Goal: Task Accomplishment & Management: Complete application form

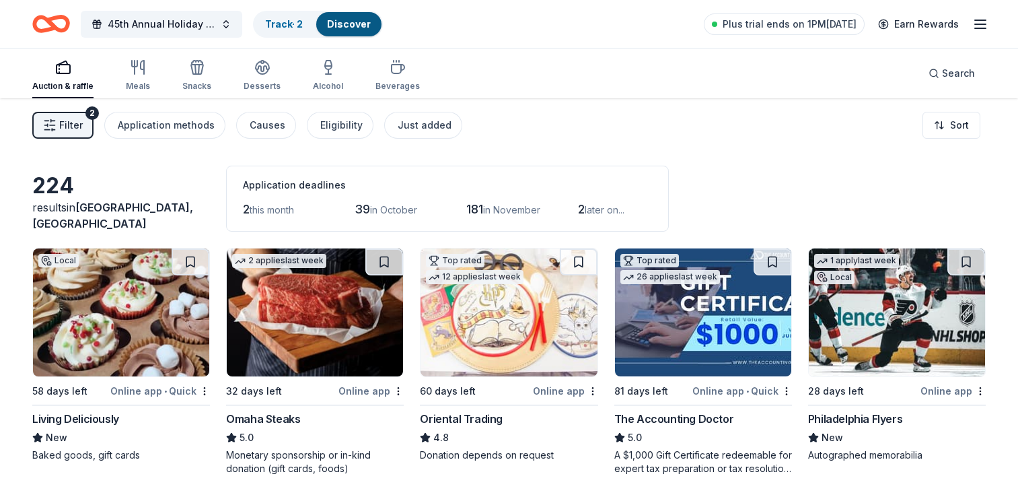
scroll to position [4153, 0]
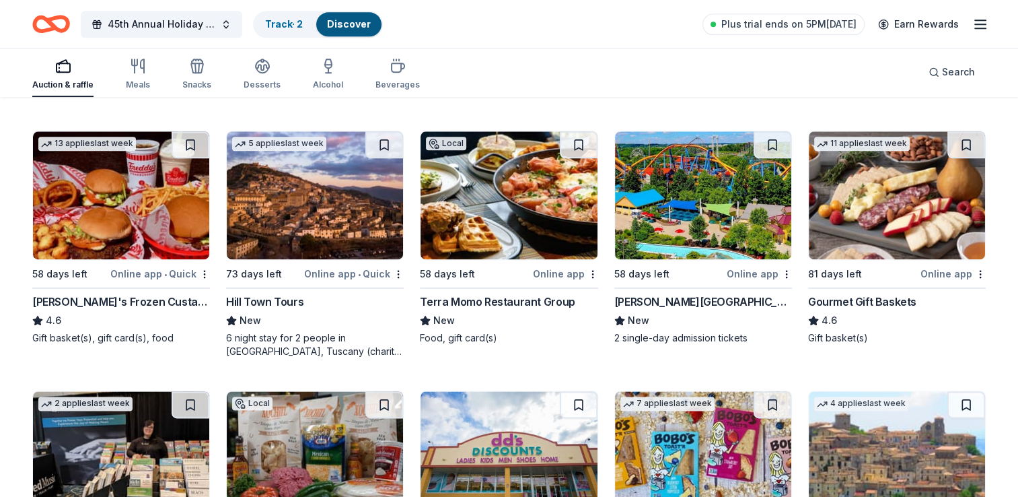
scroll to position [1676, 0]
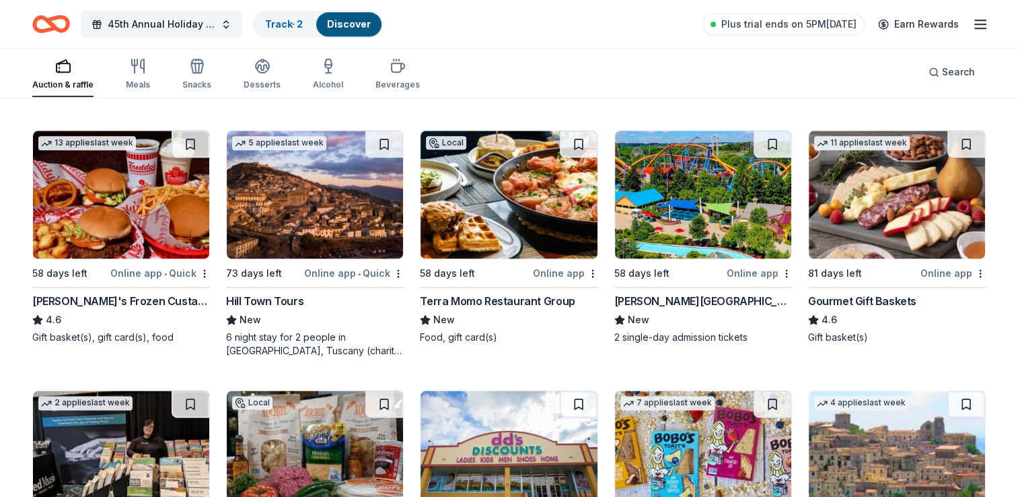
click at [871, 228] on img at bounding box center [897, 195] width 176 height 128
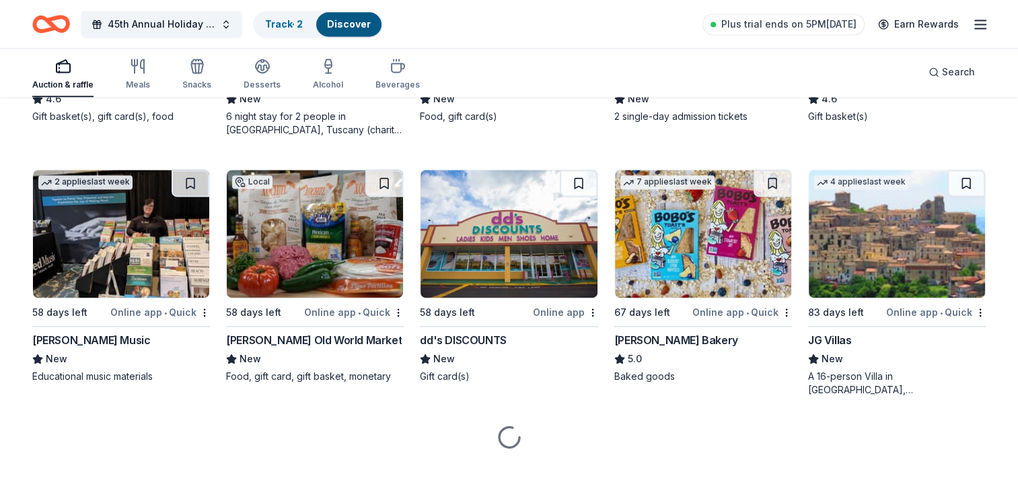
scroll to position [1902, 0]
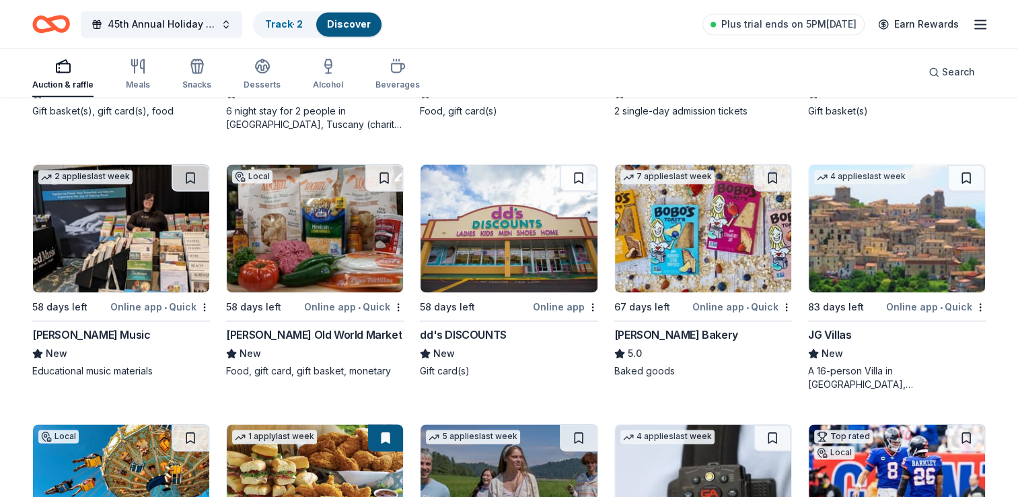
click at [544, 279] on img at bounding box center [509, 228] width 176 height 128
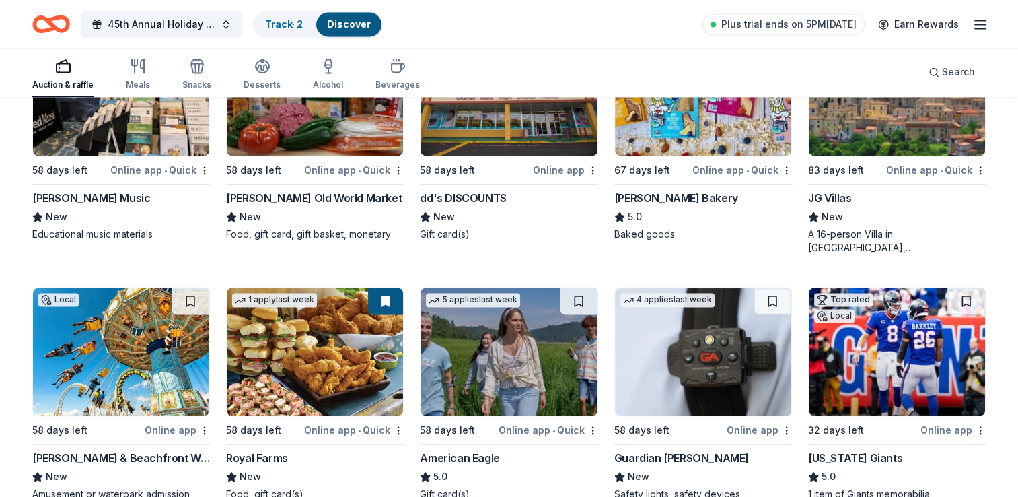
scroll to position [2041, 0]
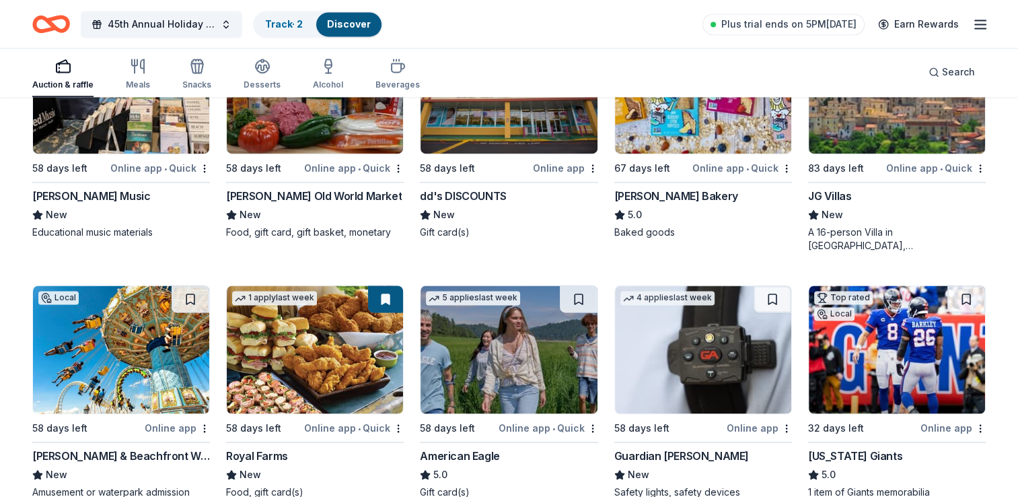
click at [514, 360] on img at bounding box center [509, 349] width 176 height 128
click at [332, 362] on img at bounding box center [315, 349] width 176 height 128
click at [278, 27] on link "Track · 2" at bounding box center [284, 23] width 38 height 11
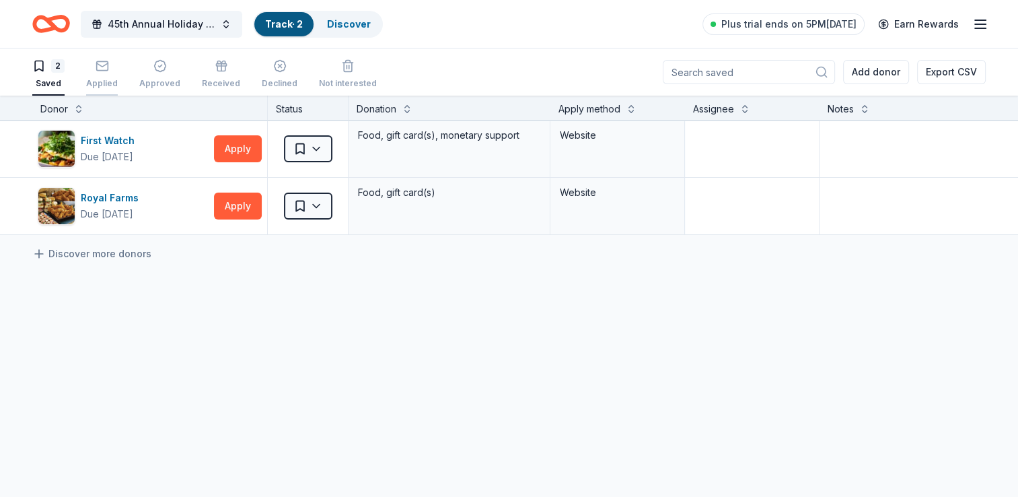
click at [101, 78] on div "Applied" at bounding box center [102, 83] width 32 height 11
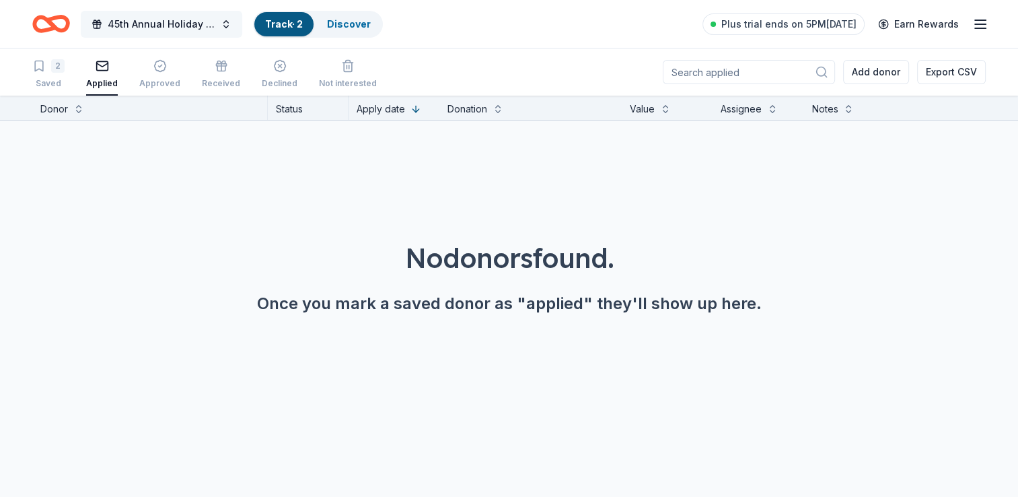
click at [166, 26] on span "45th Annual Holiday Craft Show" at bounding box center [162, 24] width 108 height 16
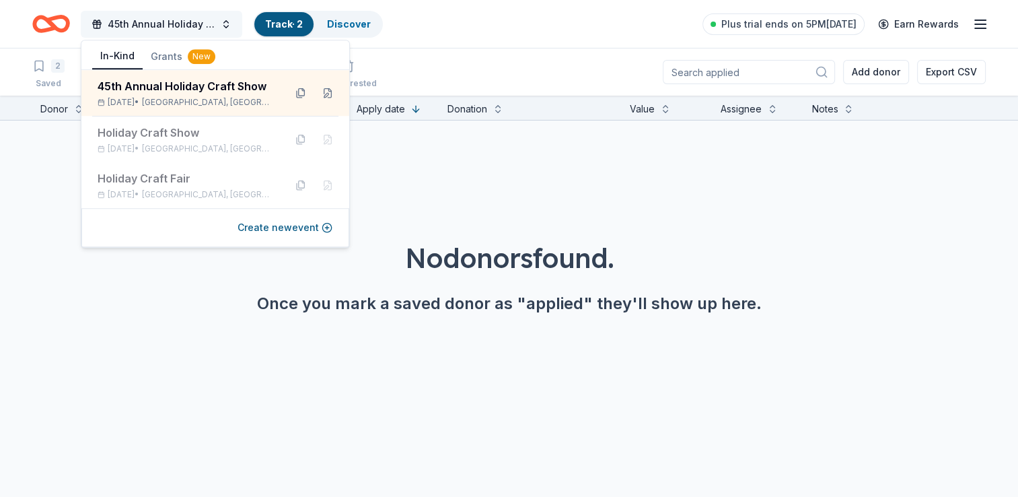
click at [166, 26] on span "45th Annual Holiday Craft Show" at bounding box center [162, 24] width 108 height 16
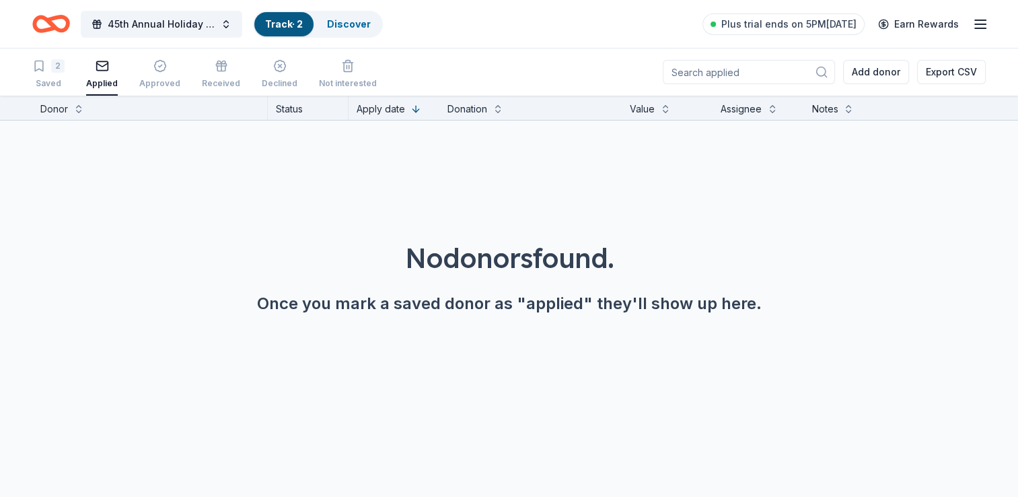
click at [66, 16] on icon "Home" at bounding box center [51, 24] width 38 height 32
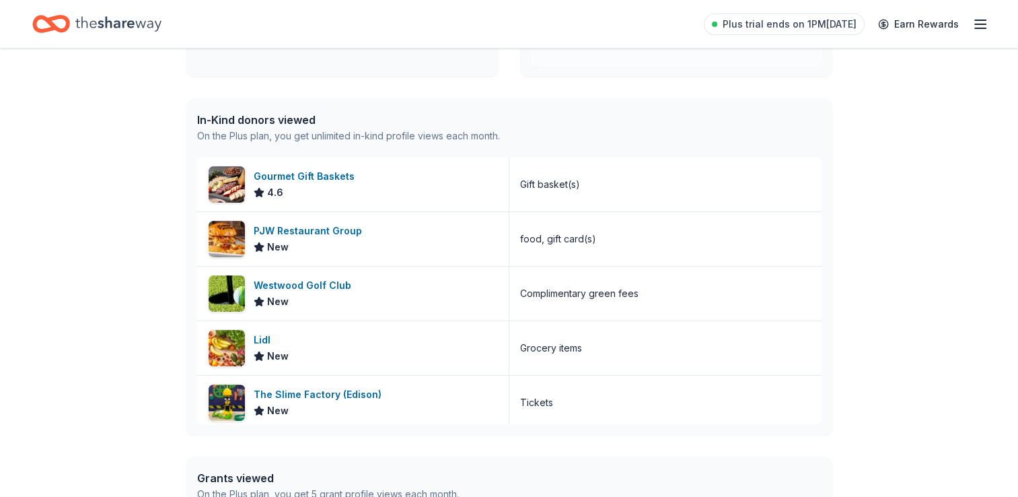
scroll to position [306, 0]
click at [324, 289] on div "Westwood Golf Club" at bounding box center [305, 285] width 103 height 16
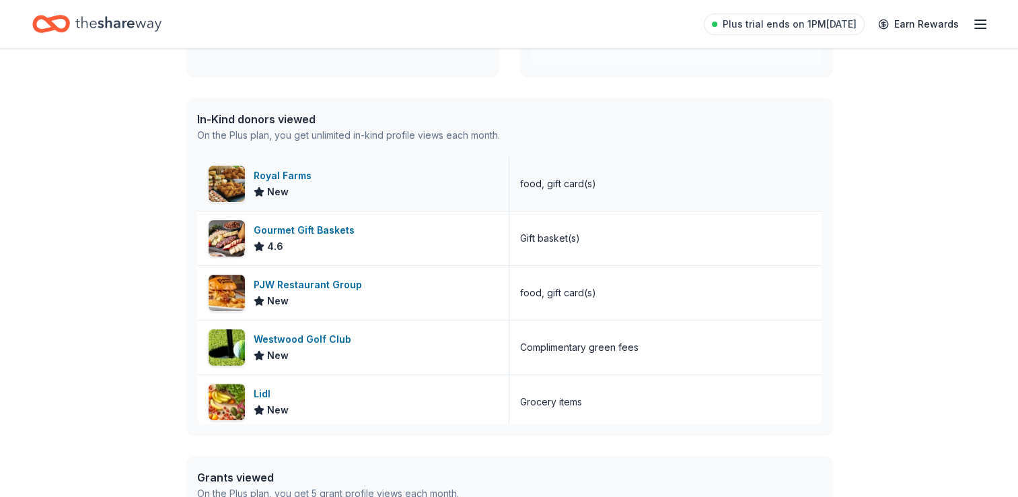
click at [279, 179] on div "Royal Farms" at bounding box center [285, 176] width 63 height 16
click at [310, 236] on div "Gourmet Gift Baskets" at bounding box center [307, 230] width 106 height 16
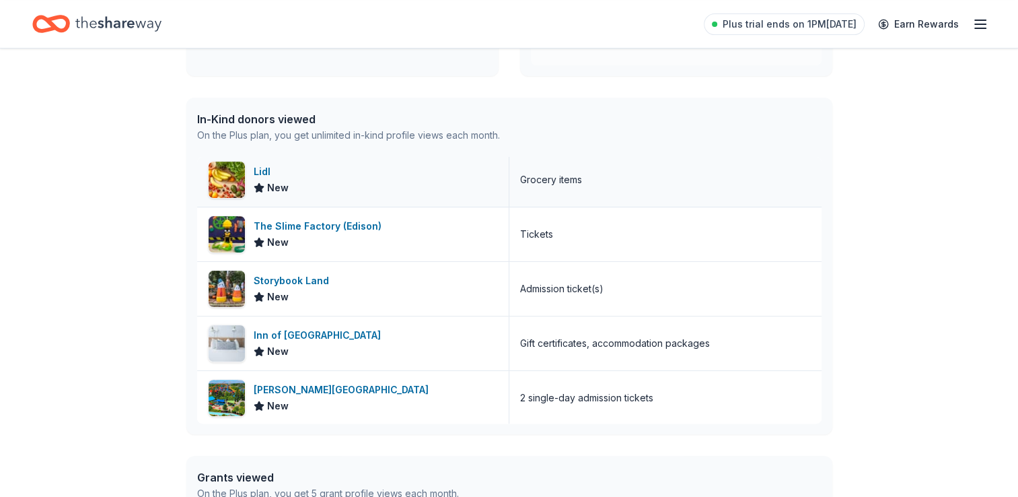
scroll to position [223, 0]
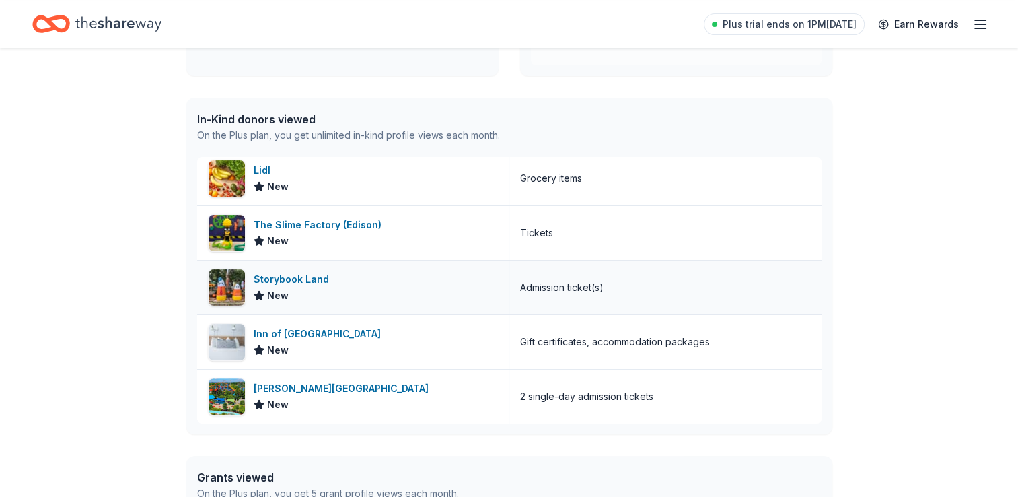
click at [312, 282] on div "Storybook Land" at bounding box center [294, 279] width 81 height 16
click at [307, 328] on div "Inn of Cape May" at bounding box center [320, 334] width 133 height 16
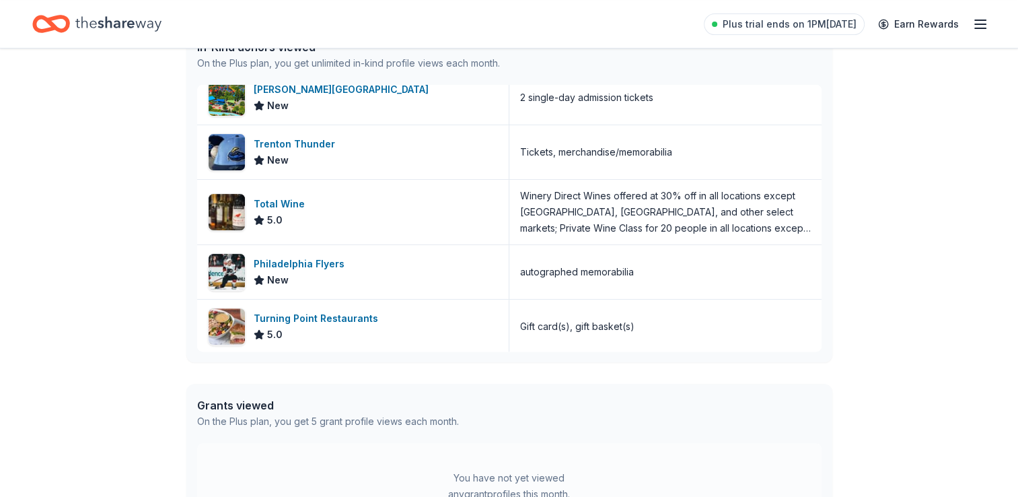
scroll to position [377, 0]
click at [297, 320] on div "Turning Point Restaurants" at bounding box center [319, 319] width 130 height 16
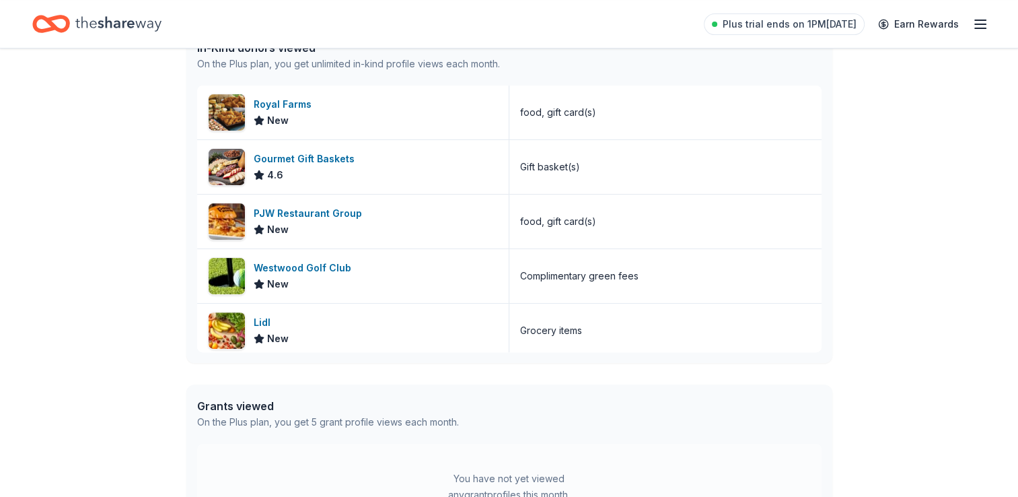
scroll to position [0, 0]
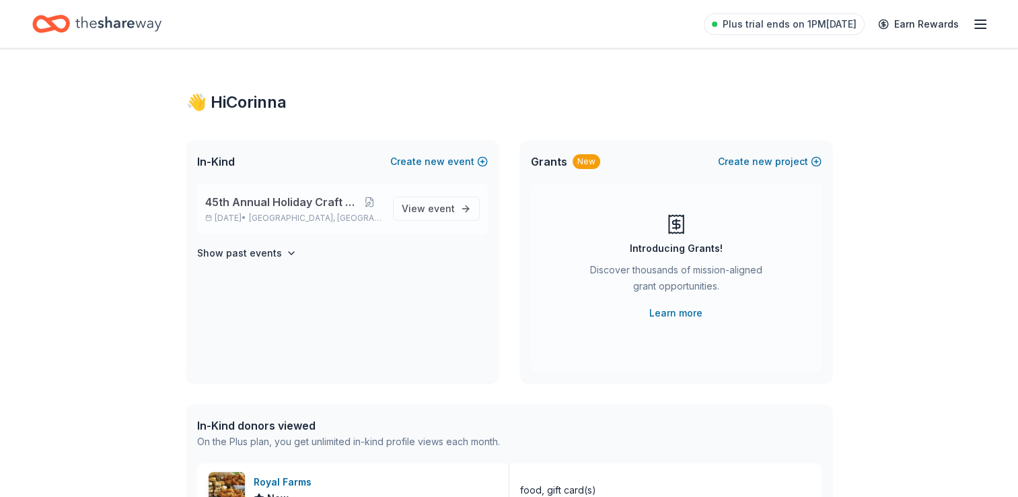
click at [312, 207] on span "45th Annual Holiday Craft Show" at bounding box center [281, 202] width 153 height 16
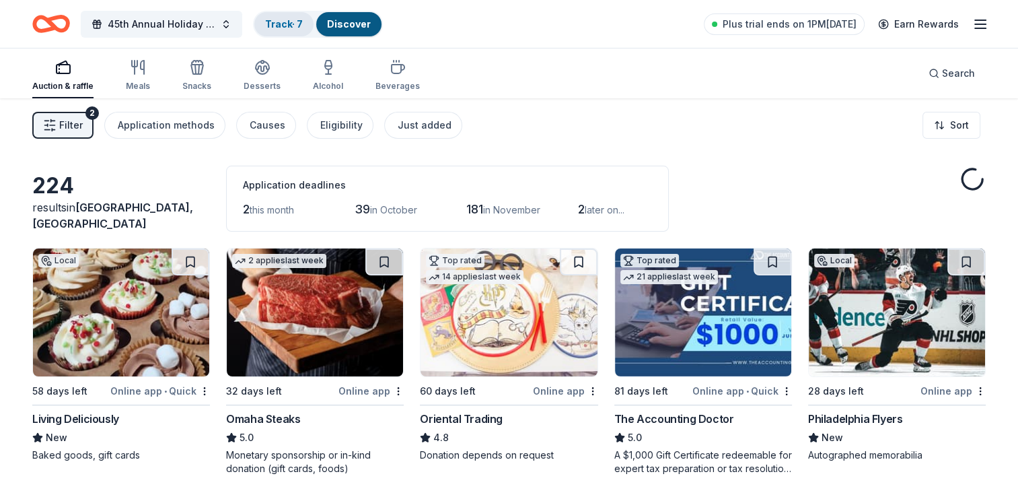
click at [281, 28] on link "Track · 7" at bounding box center [284, 23] width 38 height 11
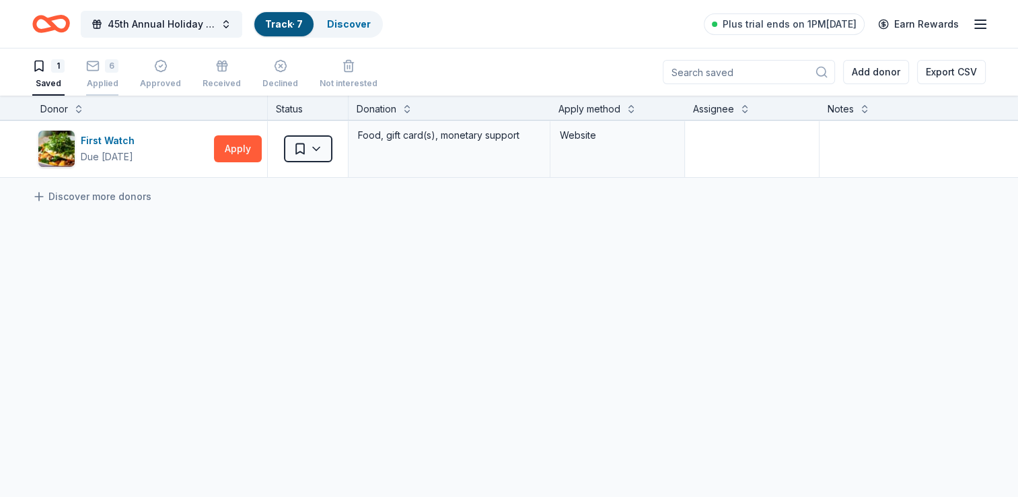
click at [102, 71] on div "6" at bounding box center [102, 65] width 32 height 13
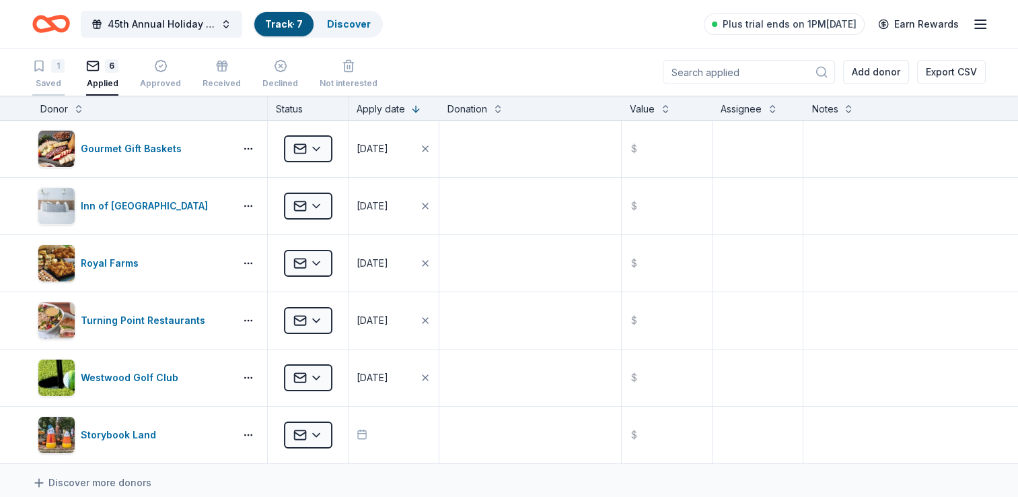
click at [50, 71] on div "1" at bounding box center [48, 65] width 32 height 13
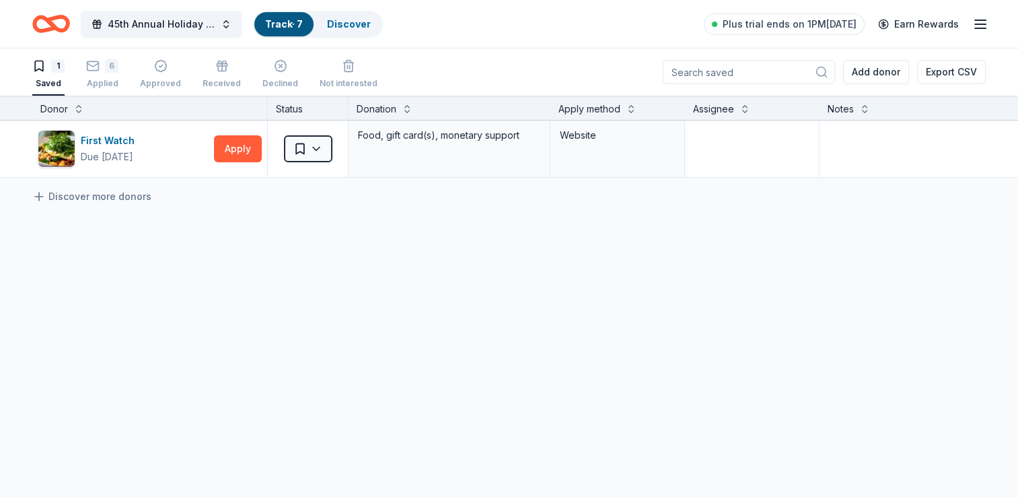
click at [717, 69] on input at bounding box center [749, 72] width 172 height 24
click at [170, 30] on span "45th Annual Holiday Craft Show" at bounding box center [162, 24] width 108 height 16
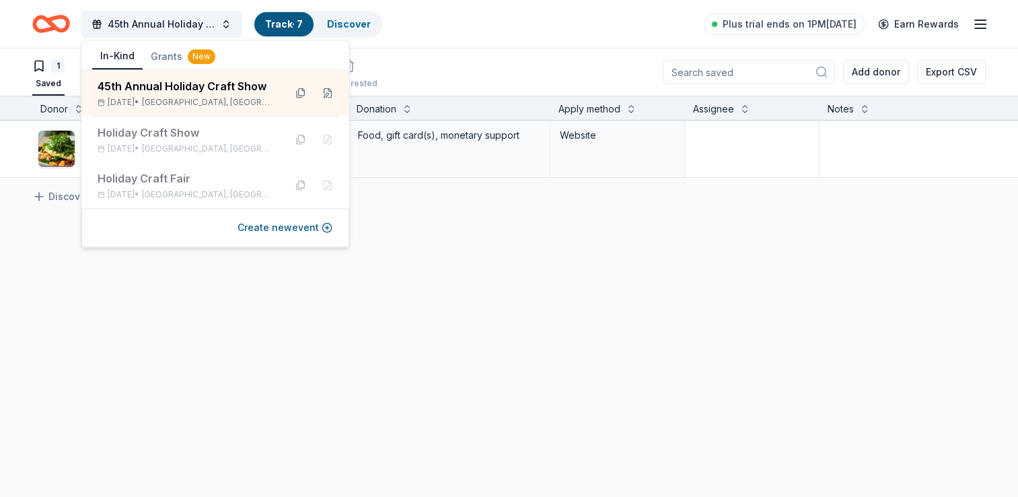
click at [427, 26] on div "45th Annual Holiday Craft Show Track · 7 Discover Plus trial ends on 1PM, 9/15 …" at bounding box center [508, 24] width 953 height 32
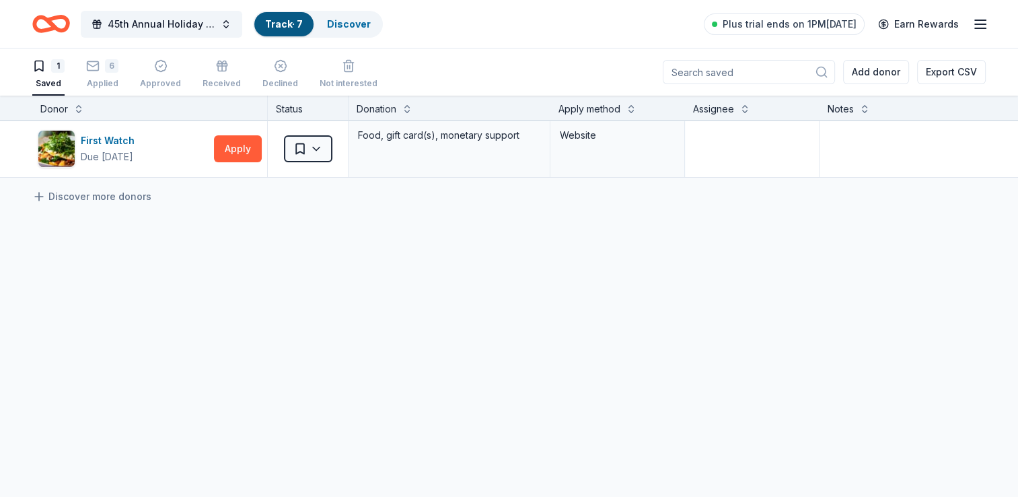
click at [50, 29] on icon "Home" at bounding box center [44, 23] width 21 height 13
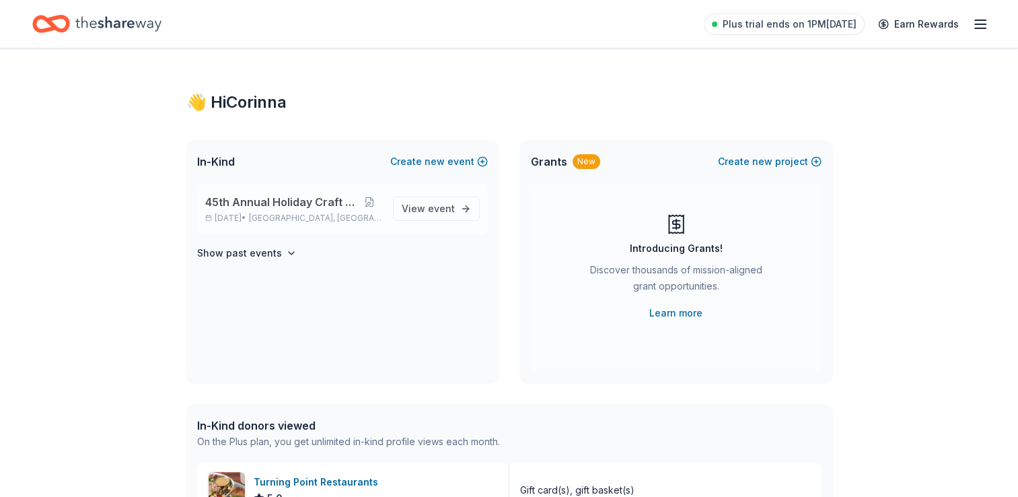
click at [310, 203] on span "45th Annual Holiday Craft Show" at bounding box center [281, 202] width 153 height 16
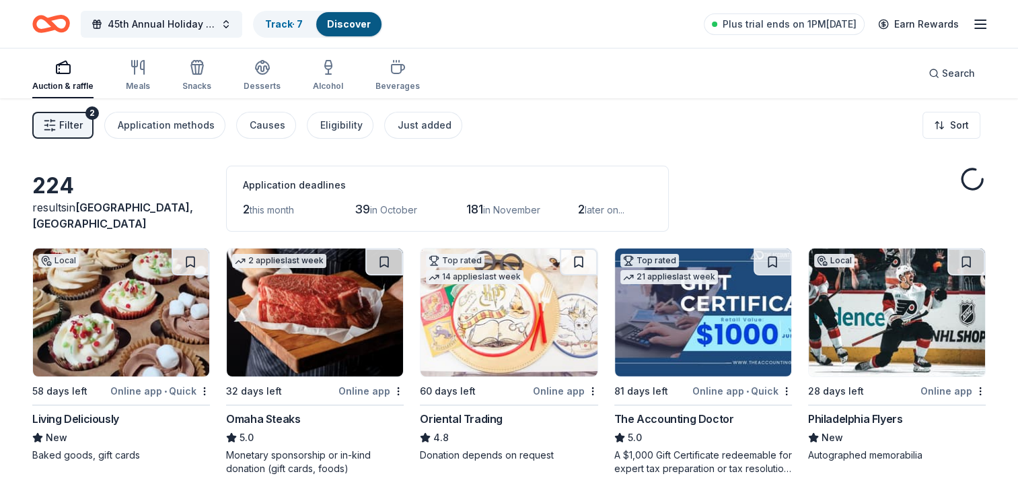
click at [310, 203] on div "2 this month" at bounding box center [280, 210] width 74 height 22
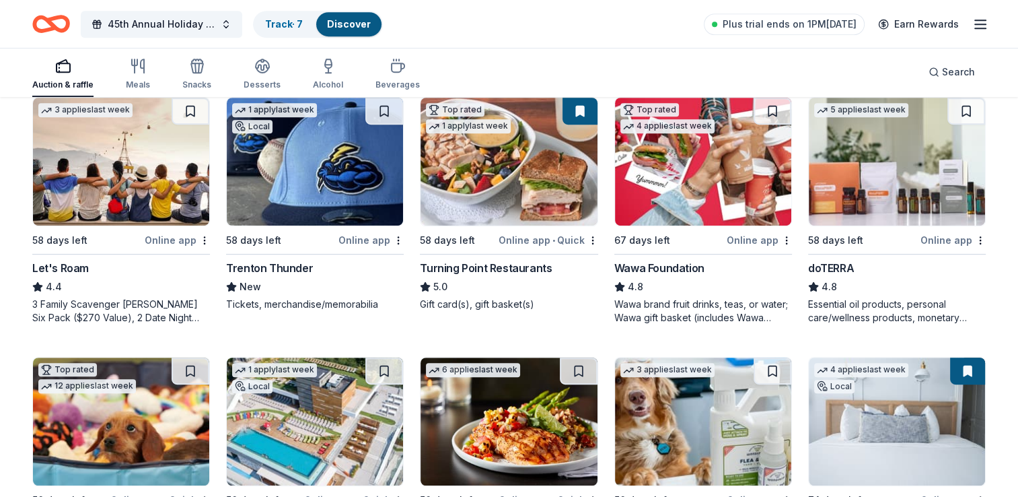
scroll to position [670, 0]
click at [839, 188] on img at bounding box center [897, 162] width 176 height 128
click at [862, 163] on img at bounding box center [897, 162] width 176 height 128
click at [277, 20] on link "Track · 8" at bounding box center [284, 23] width 38 height 11
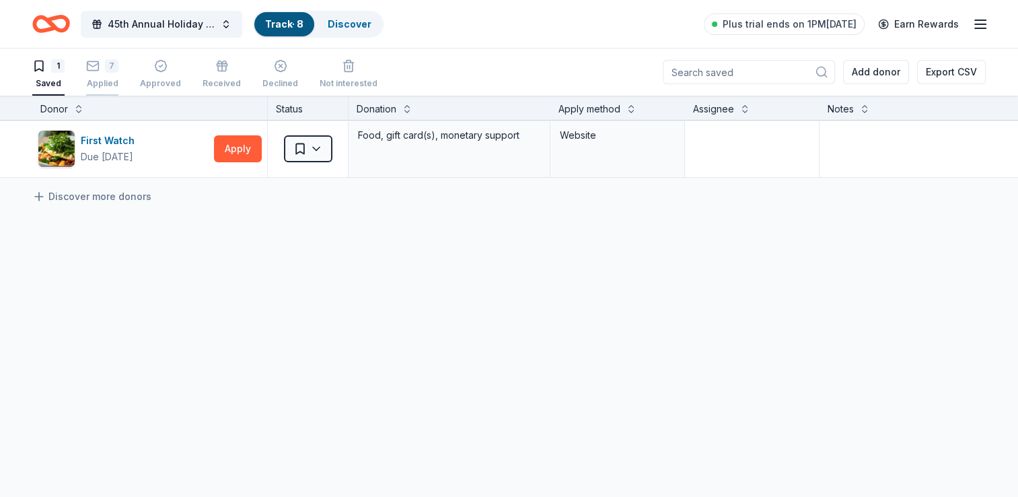
click at [97, 77] on div "7 Applied" at bounding box center [102, 74] width 32 height 30
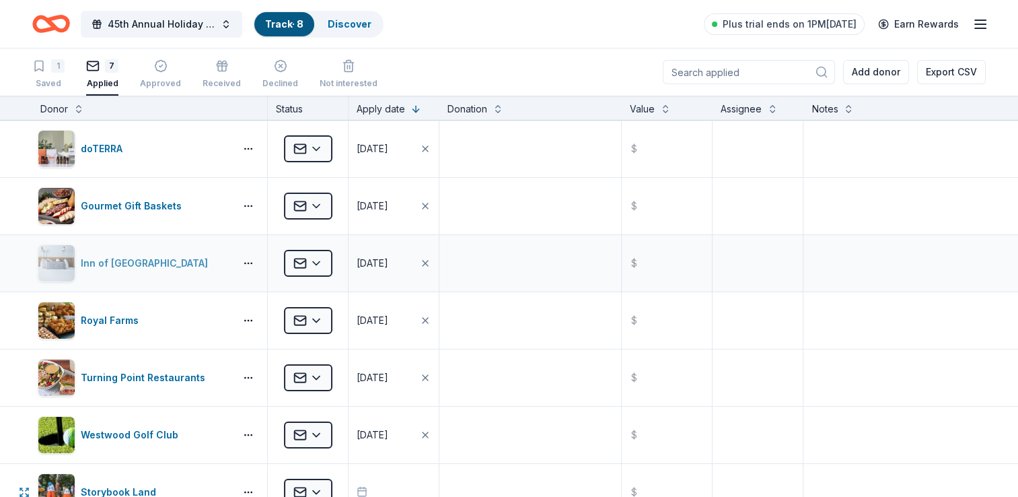
scroll to position [275, 0]
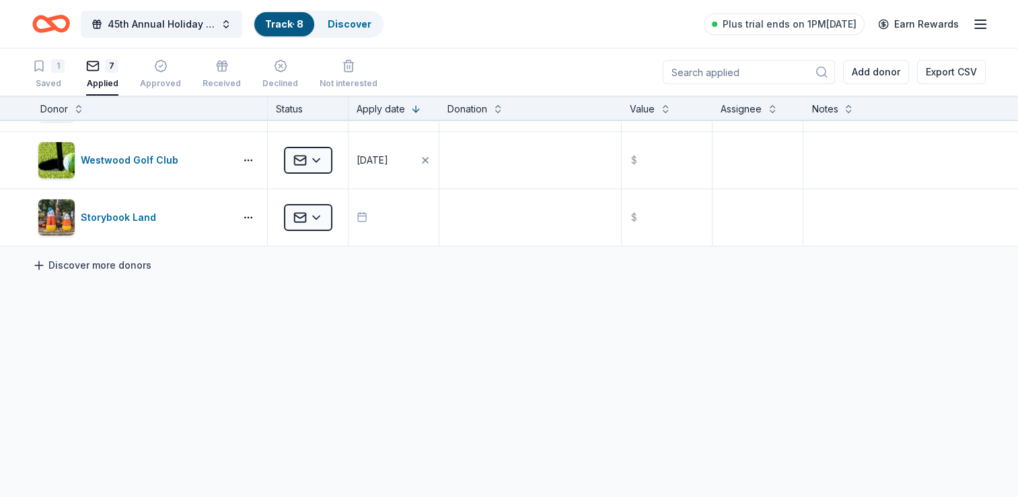
click at [118, 264] on link "Discover more donors" at bounding box center [91, 265] width 119 height 16
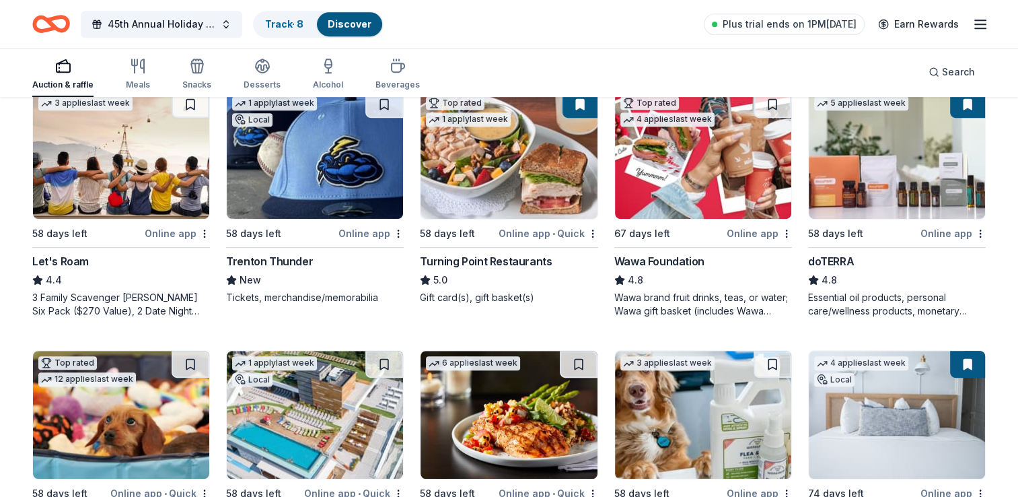
scroll to position [676, 0]
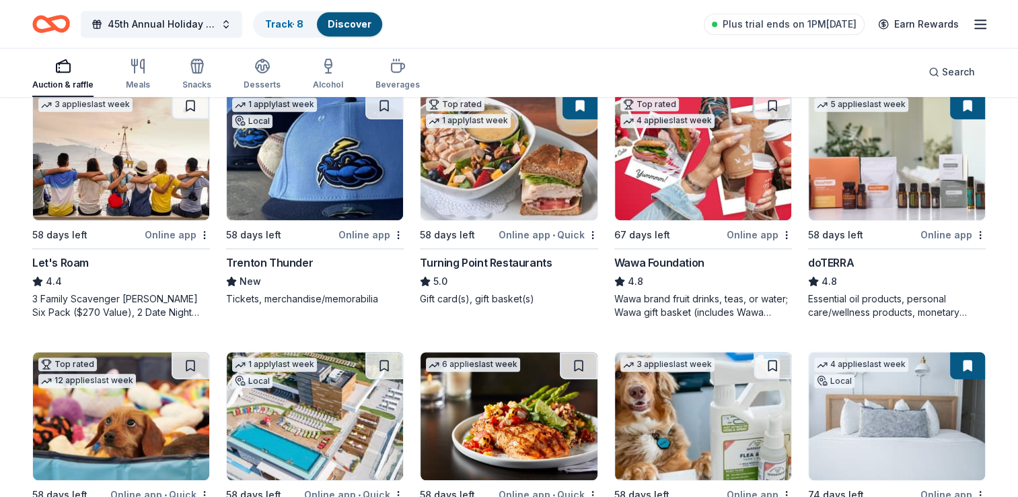
click at [343, 226] on div "Online app" at bounding box center [370, 234] width 65 height 17
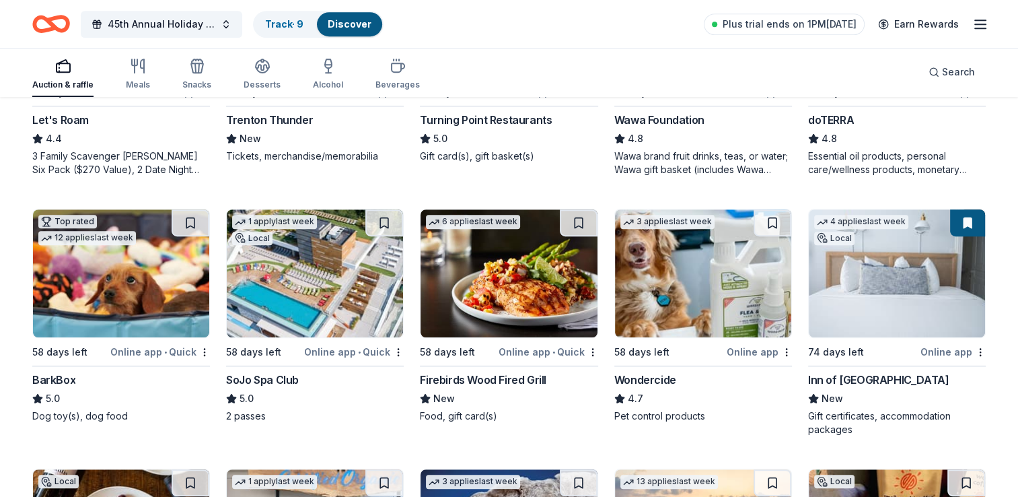
scroll to position [766, 0]
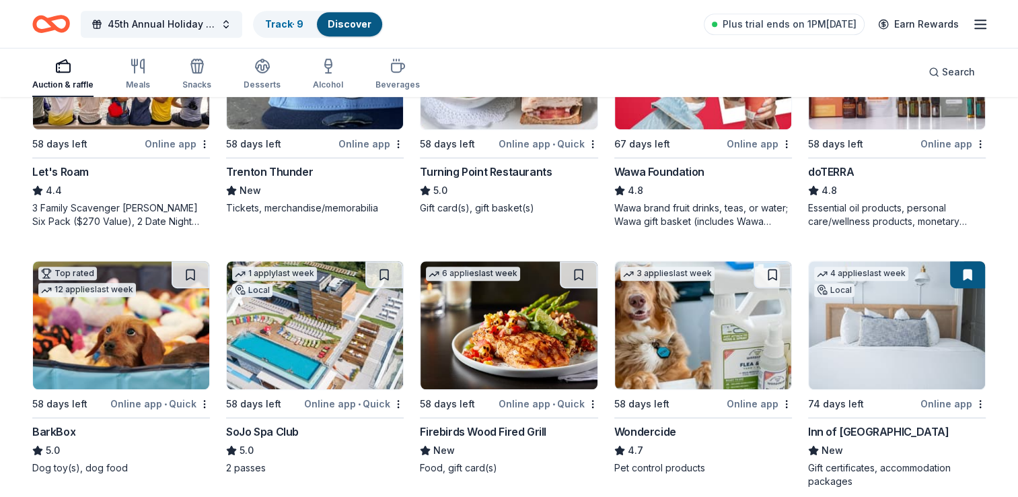
click at [720, 120] on img at bounding box center [703, 65] width 176 height 128
click at [685, 169] on div "Wawa Foundation" at bounding box center [659, 172] width 90 height 16
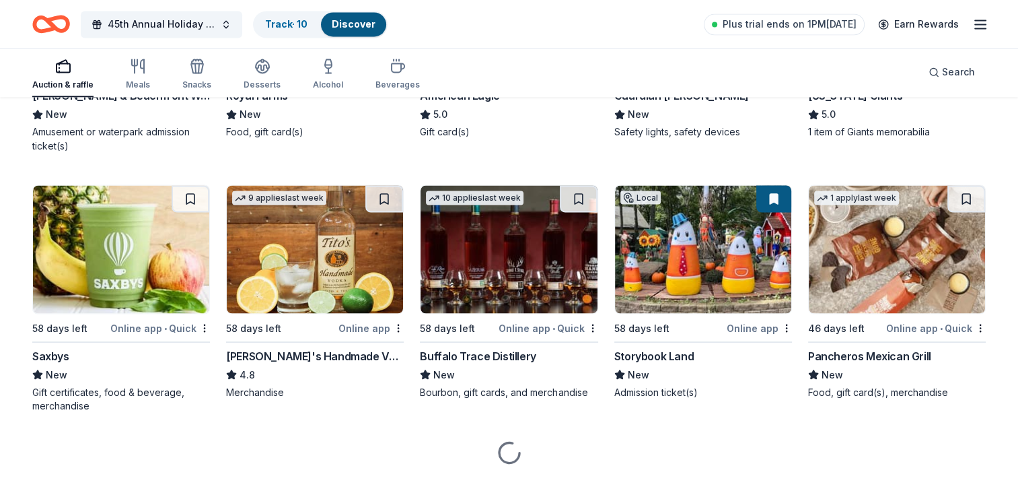
scroll to position [2402, 0]
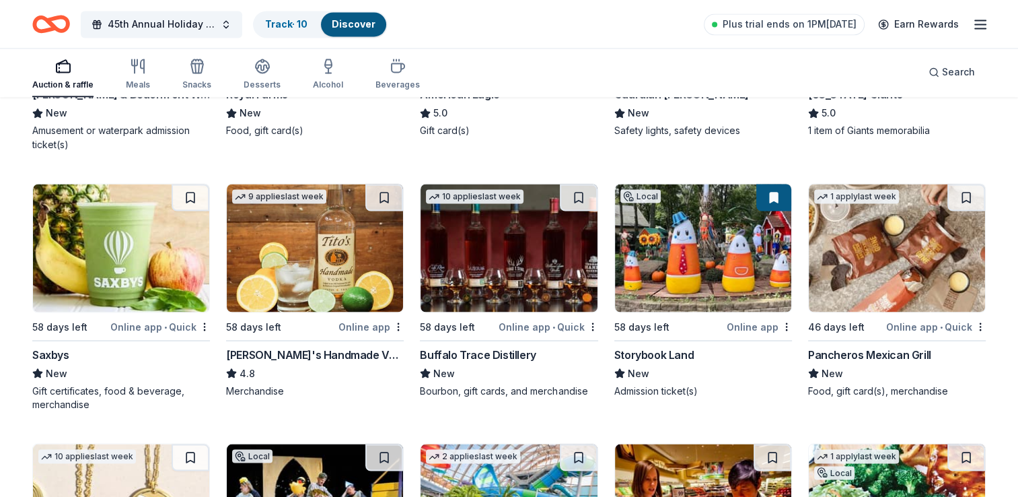
click at [674, 271] on img at bounding box center [703, 248] width 176 height 128
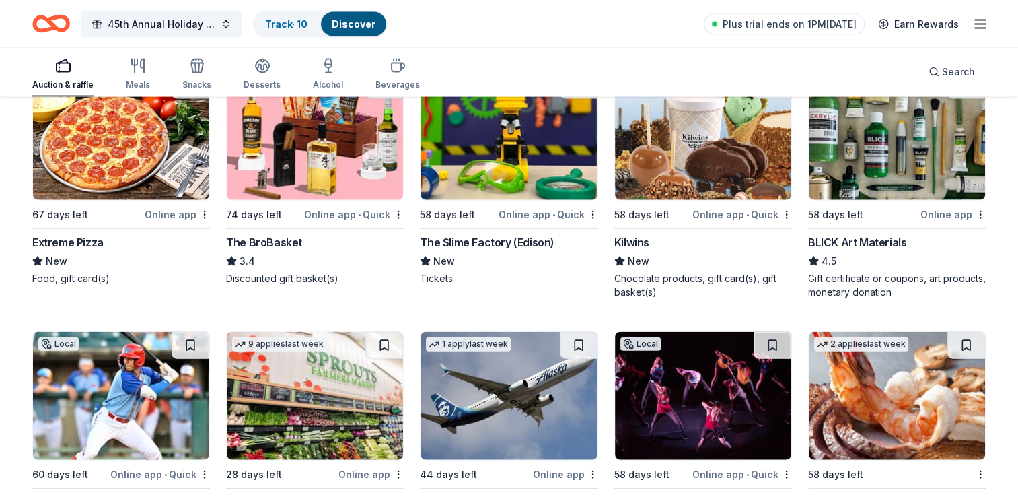
scroll to position [3021, 0]
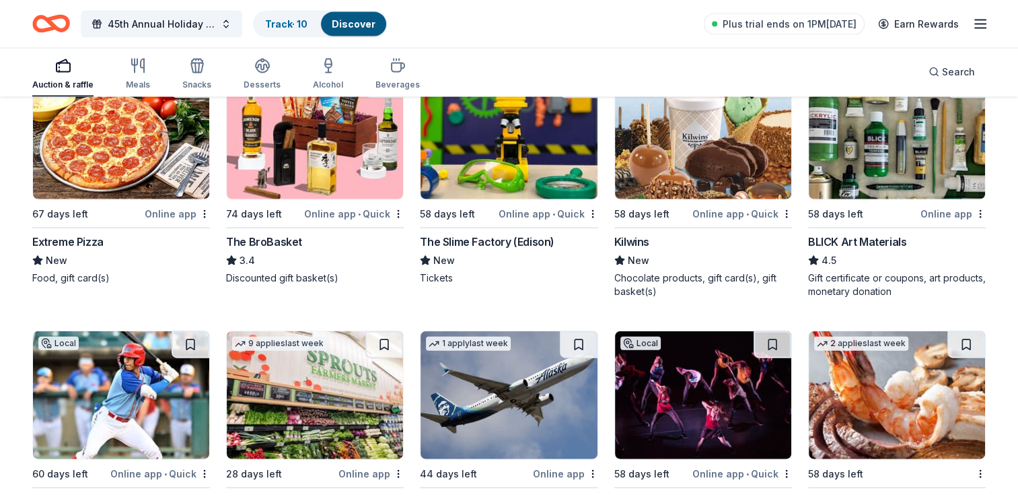
click at [885, 147] on img at bounding box center [897, 135] width 176 height 128
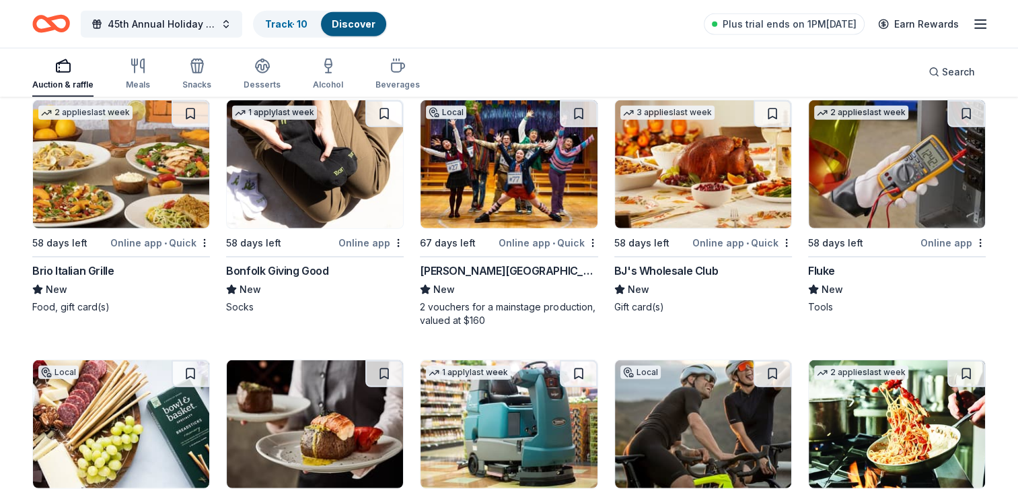
scroll to position [3786, 0]
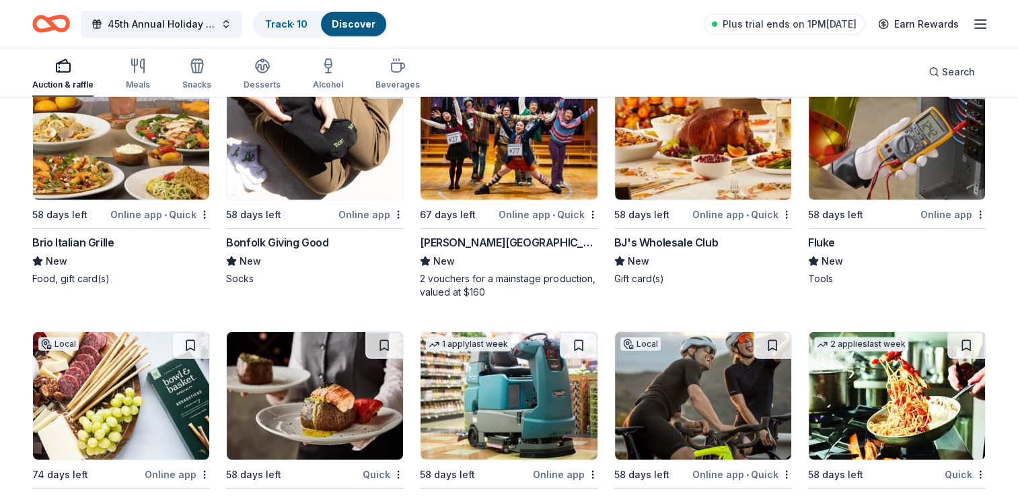
click at [586, 34] on div "45th Annual Holiday Craft Show Track · 10 Discover Plus trial ends on 1PM, 9/15…" at bounding box center [508, 24] width 953 height 32
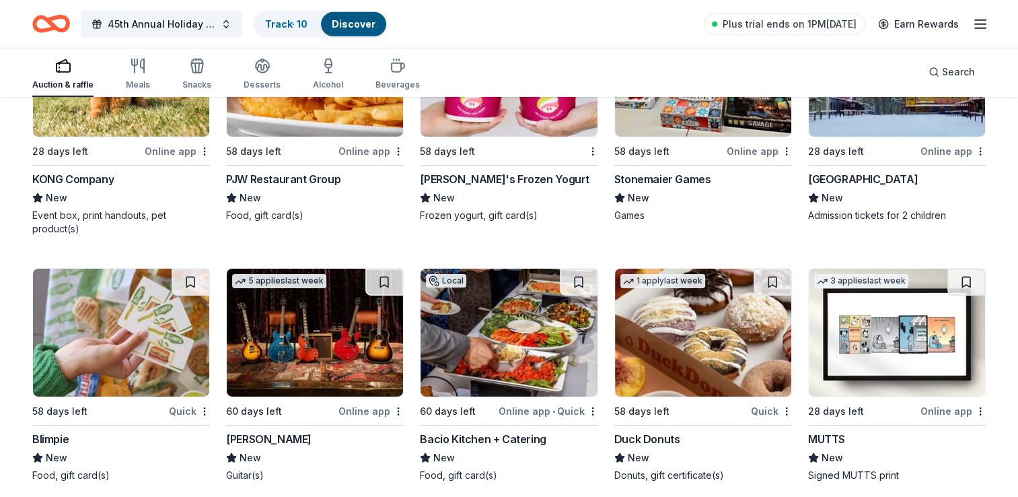
scroll to position [4274, 0]
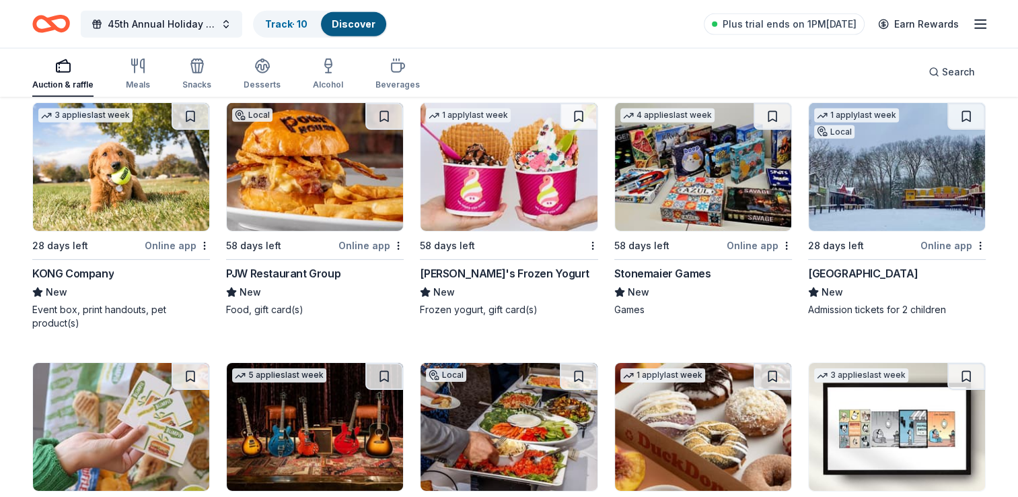
click at [703, 176] on img at bounding box center [703, 167] width 176 height 128
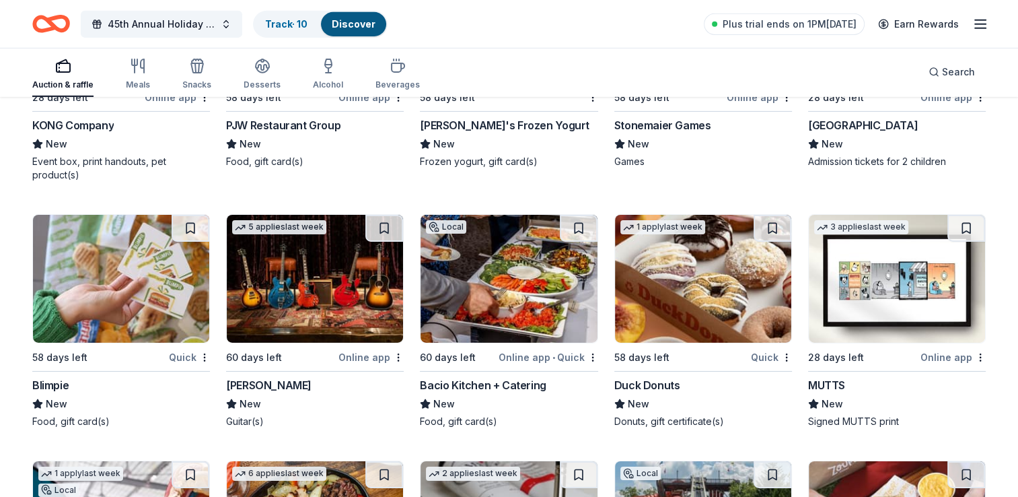
click at [326, 320] on img at bounding box center [315, 279] width 176 height 128
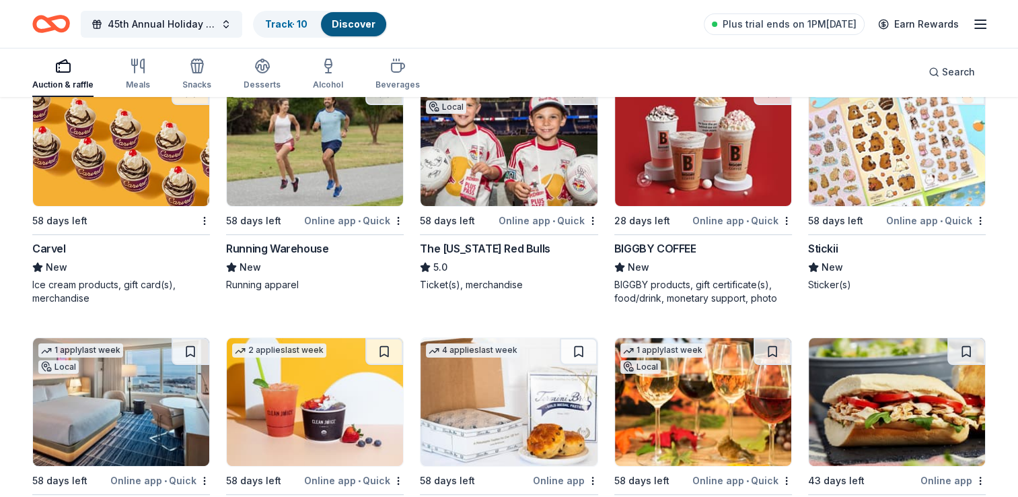
scroll to position [5325, 0]
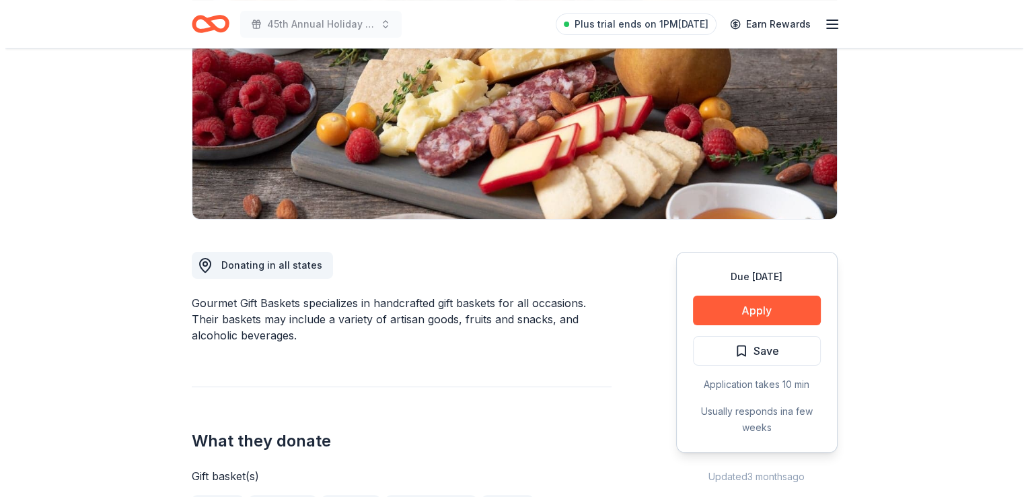
scroll to position [207, 0]
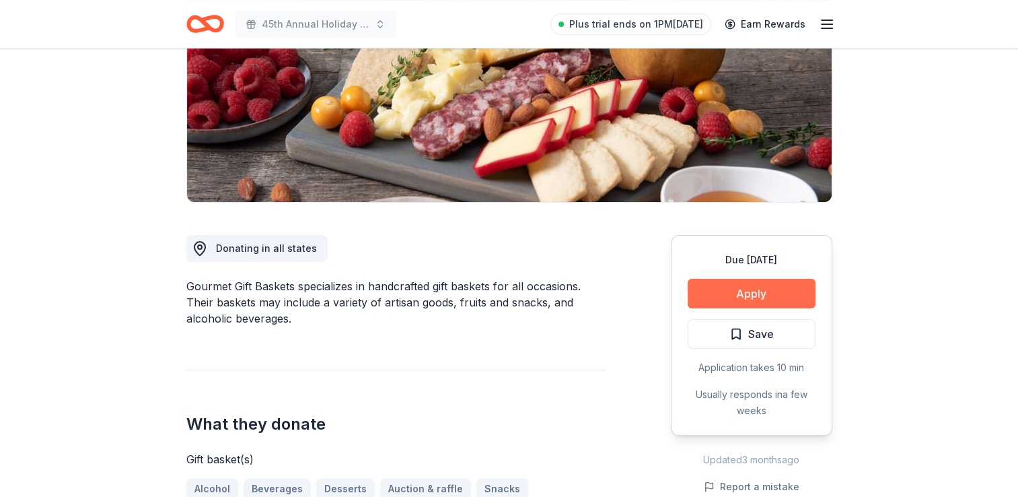
click at [722, 295] on button "Apply" at bounding box center [752, 294] width 128 height 30
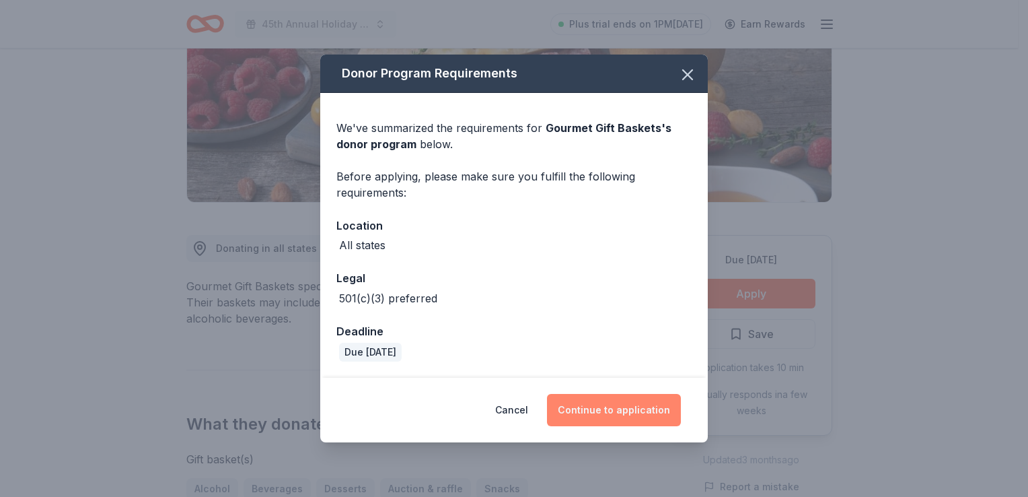
click at [616, 411] on button "Continue to application" at bounding box center [614, 410] width 134 height 32
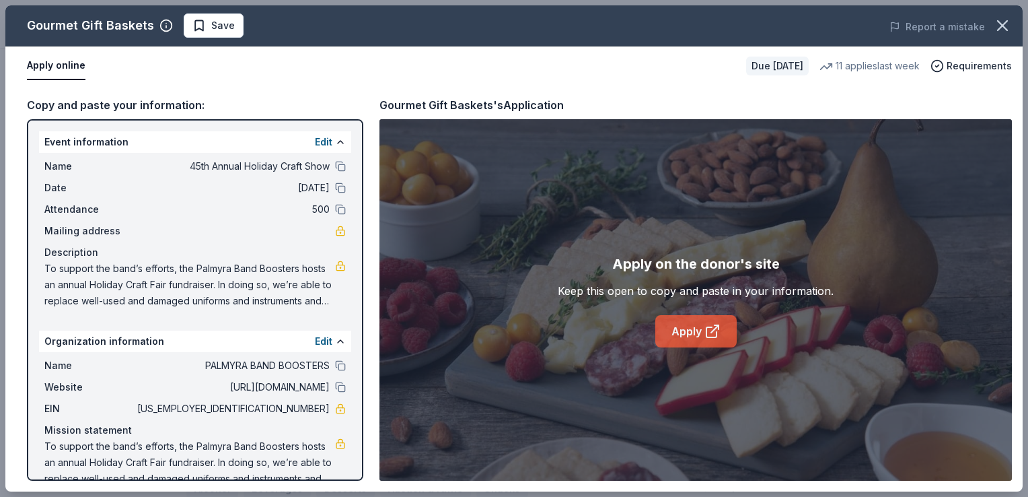
click at [700, 339] on link "Apply" at bounding box center [695, 331] width 81 height 32
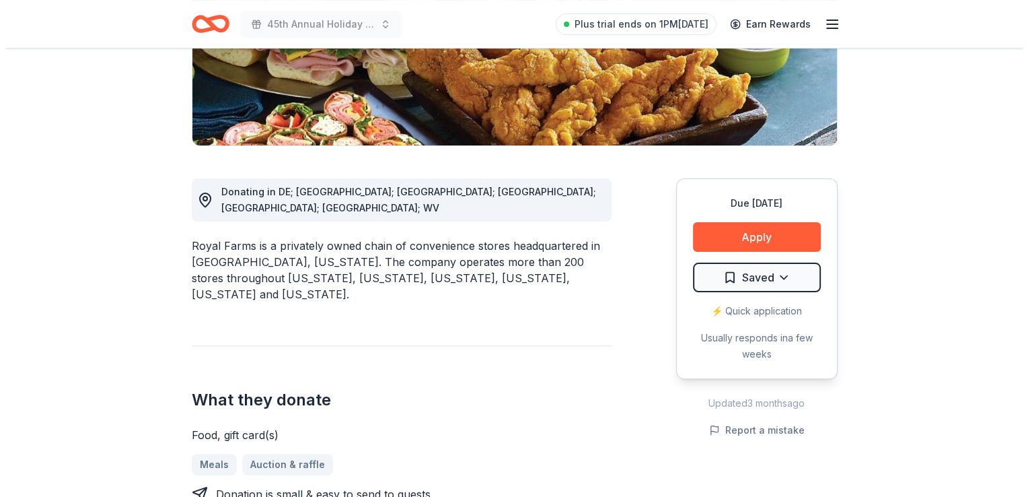
scroll to position [264, 0]
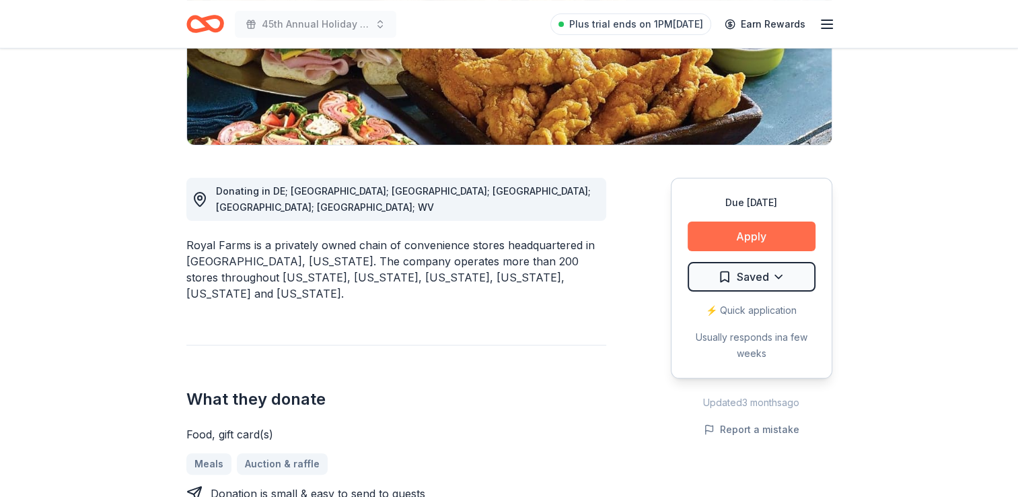
click at [762, 231] on button "Apply" at bounding box center [752, 236] width 128 height 30
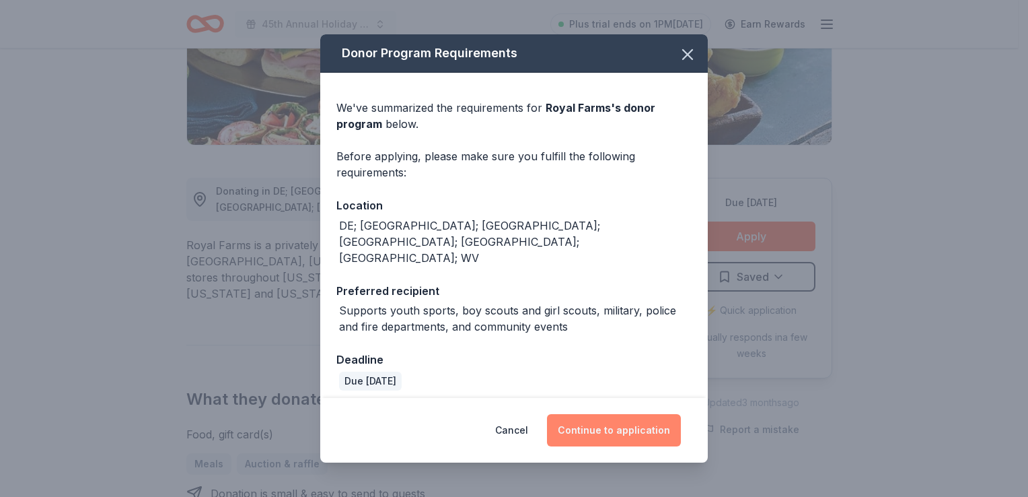
click at [650, 415] on button "Continue to application" at bounding box center [614, 430] width 134 height 32
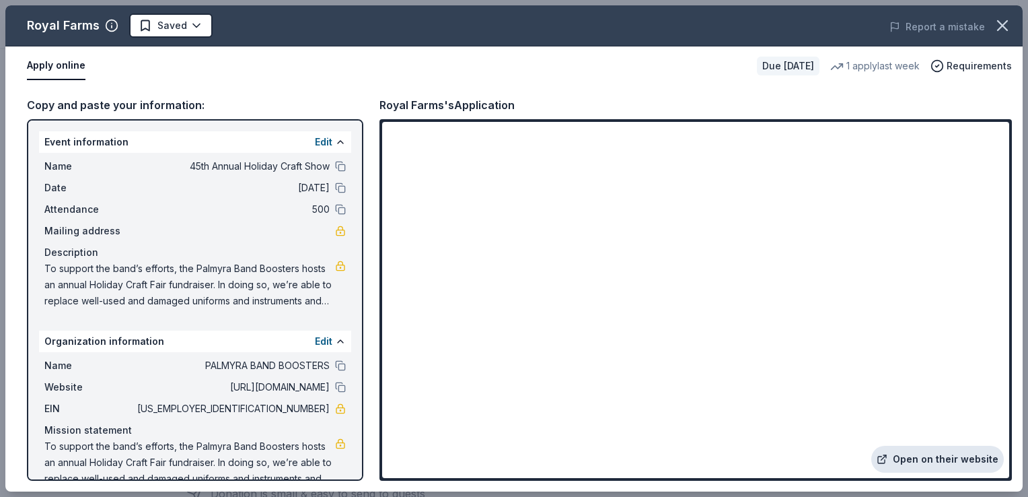
click at [918, 454] on link "Open on their website" at bounding box center [937, 458] width 133 height 27
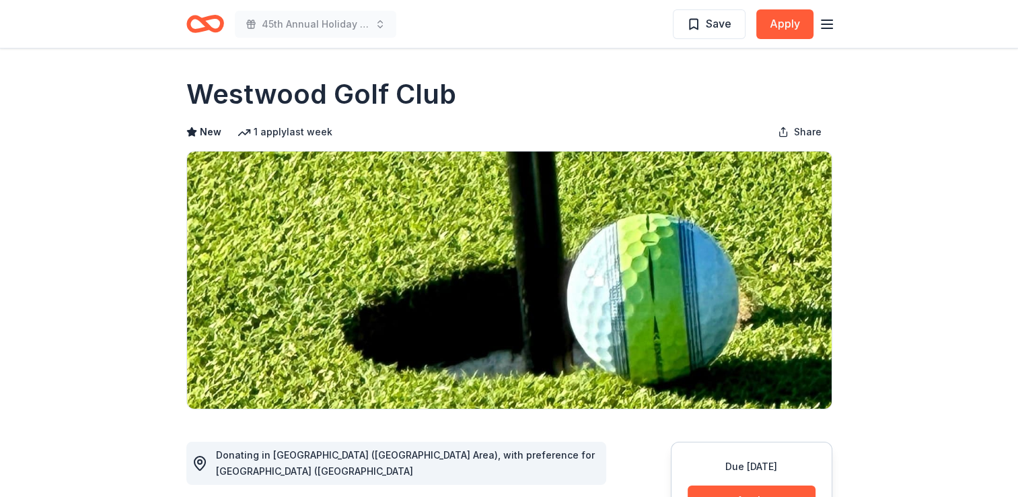
click at [824, 27] on icon "button" at bounding box center [827, 24] width 16 height 16
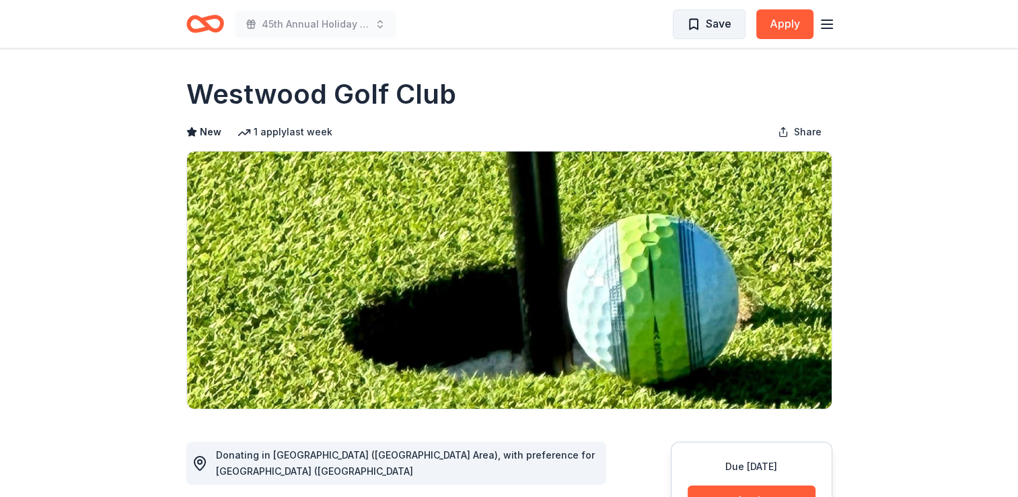
click at [719, 18] on span "Save" at bounding box center [719, 23] width 26 height 17
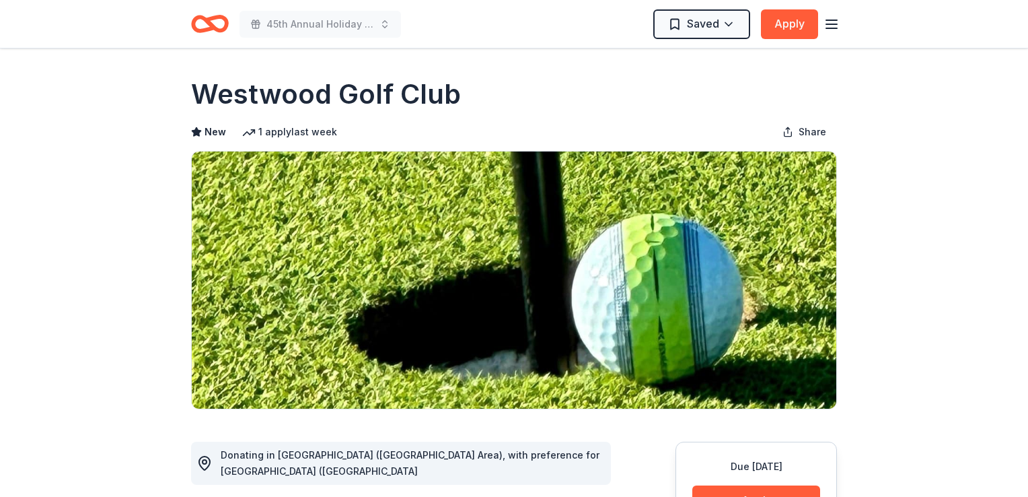
click at [719, 18] on html "45th Annual Holiday Craft Show Saved Apply Due [DATE] Share Westwood Golf Club …" at bounding box center [514, 248] width 1028 height 497
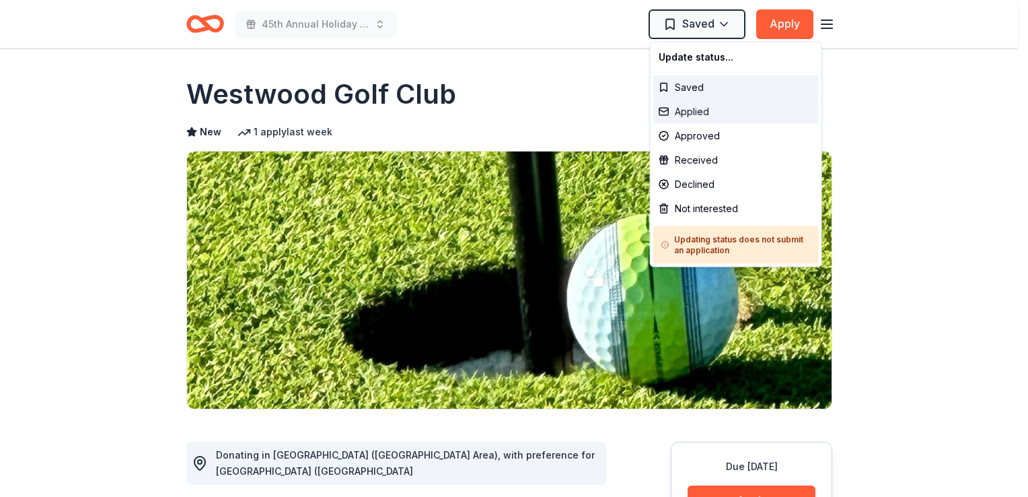
click at [700, 112] on div "Applied" at bounding box center [736, 112] width 166 height 24
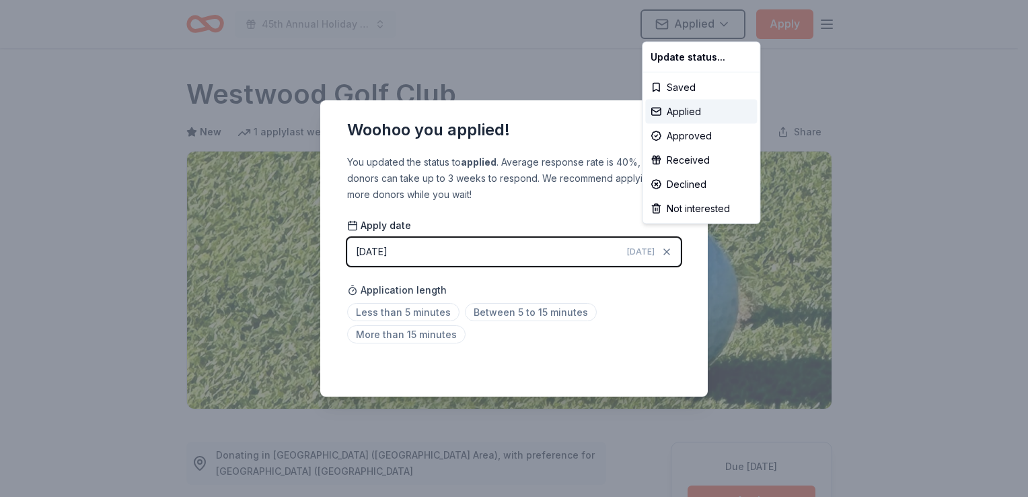
click at [417, 260] on html "45th Annual Holiday Craft Show Applied Apply Due [DATE] Share [GEOGRAPHIC_DATA]…" at bounding box center [514, 248] width 1028 height 497
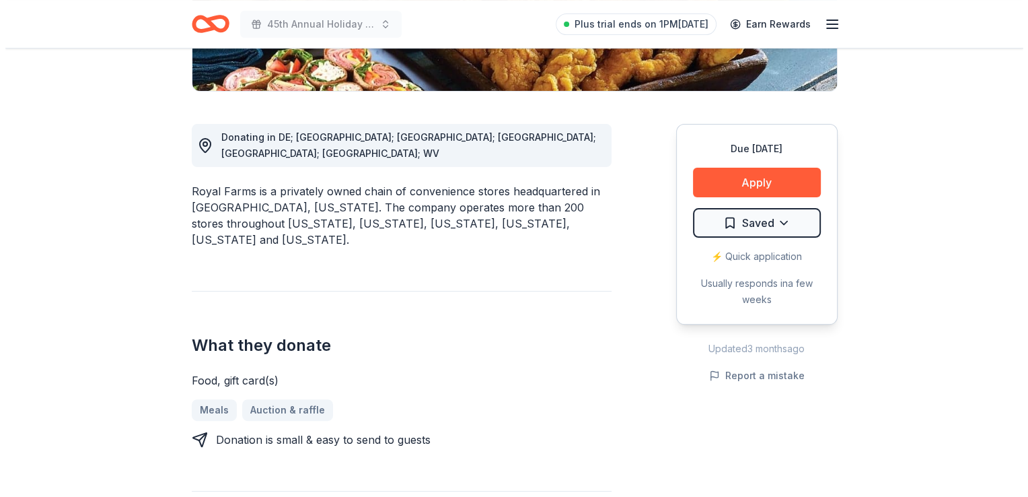
scroll to position [318, 0]
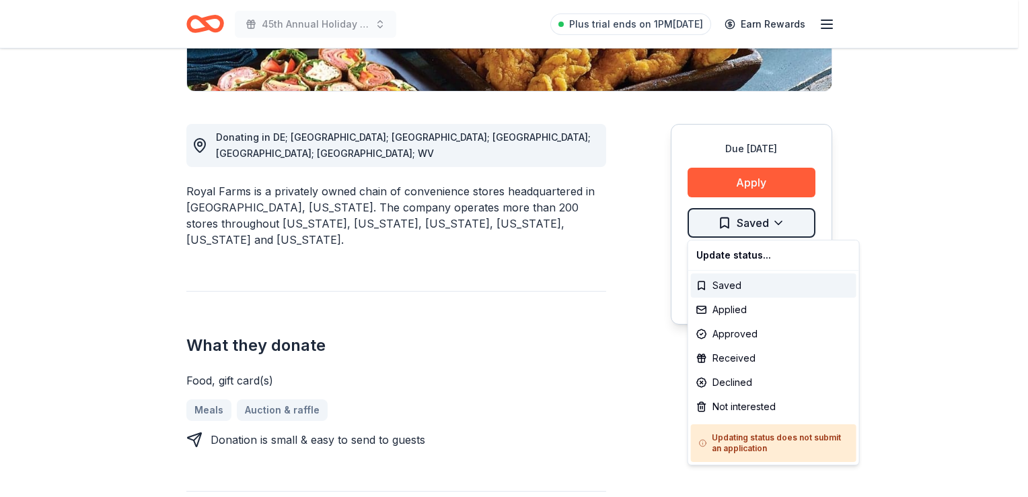
click at [731, 312] on div "Applied" at bounding box center [774, 309] width 166 height 24
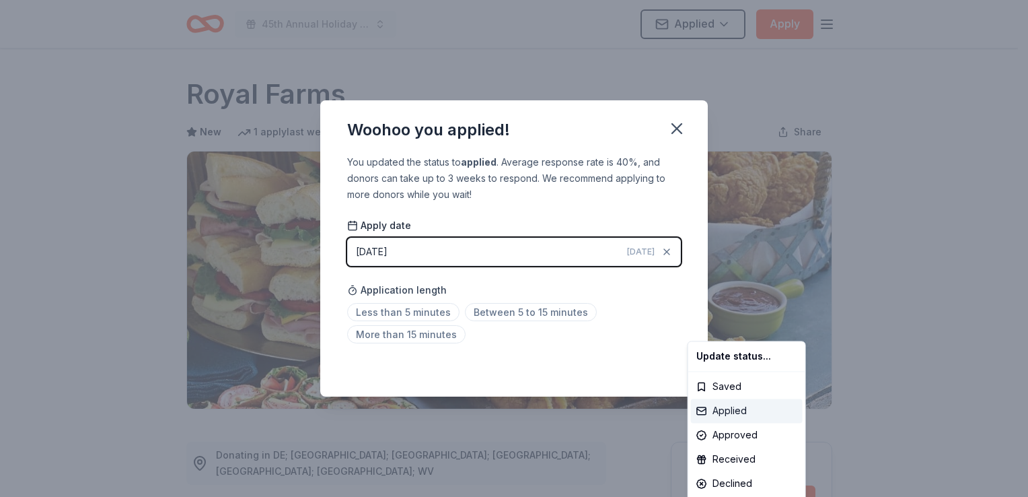
click at [724, 413] on div "Applied" at bounding box center [747, 410] width 112 height 24
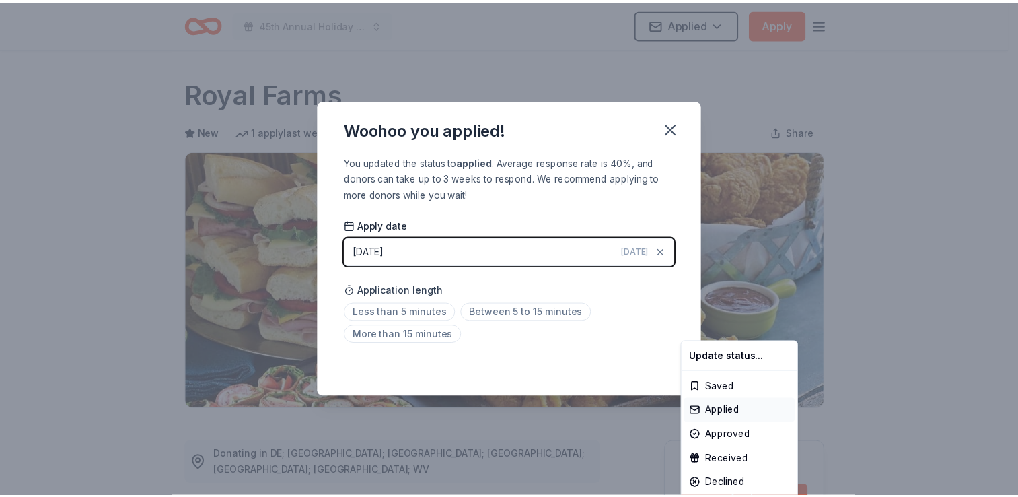
scroll to position [291, 0]
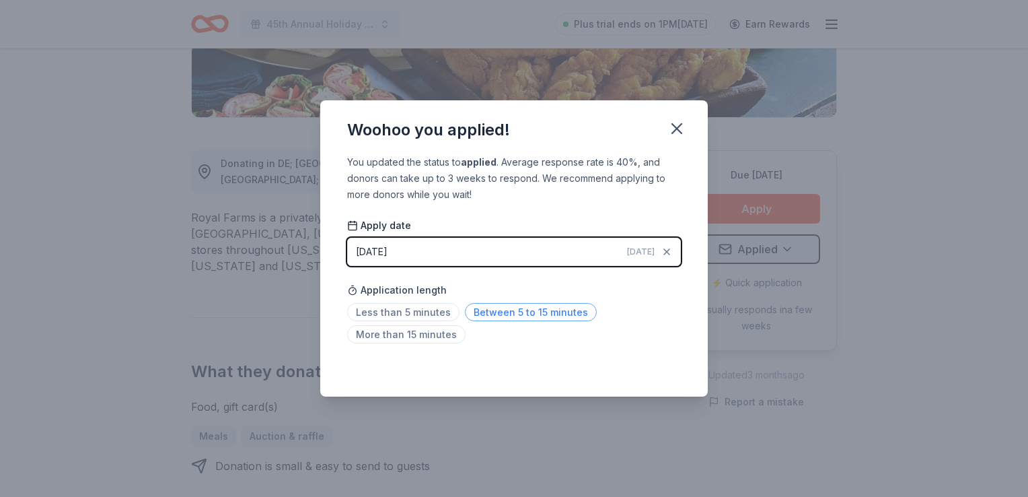
click at [507, 311] on span "Between 5 to 15 minutes" at bounding box center [531, 312] width 132 height 18
click at [686, 127] on icon "button" at bounding box center [677, 128] width 19 height 19
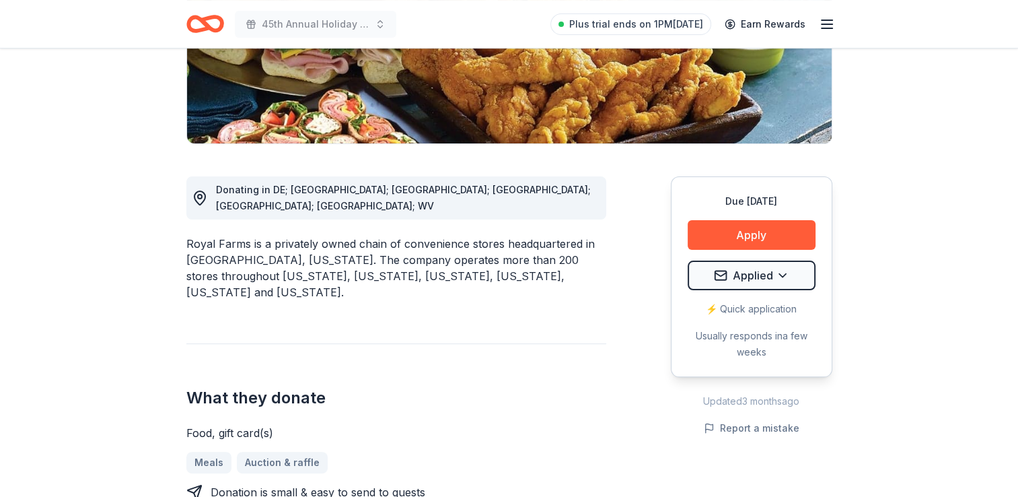
scroll to position [0, 0]
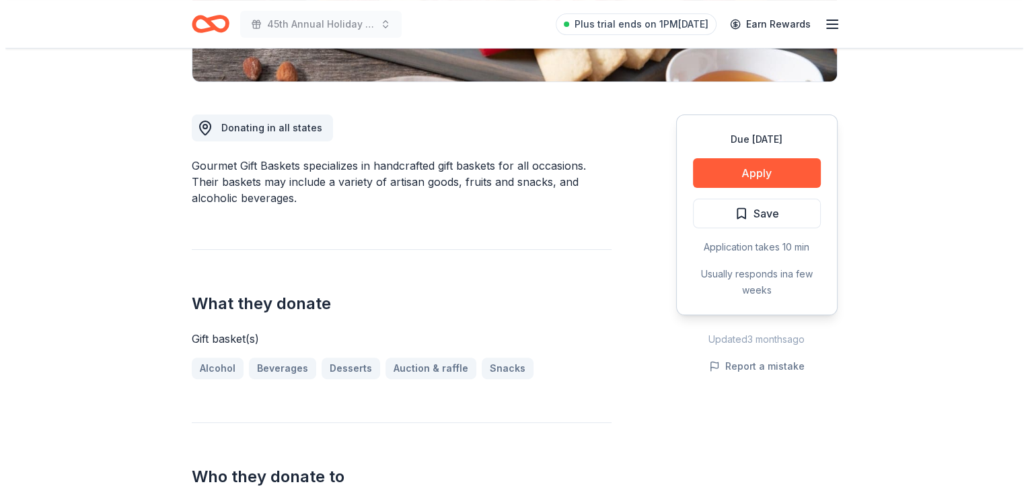
scroll to position [331, 0]
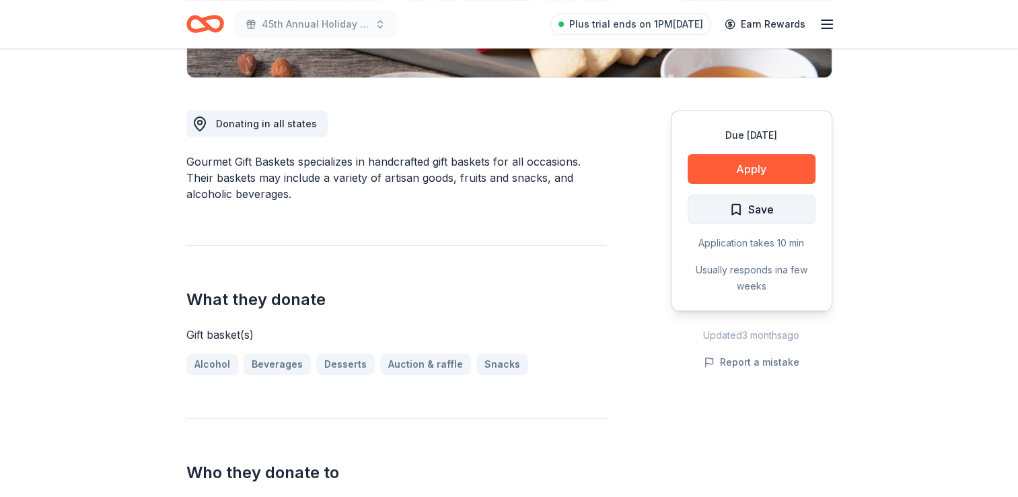
click at [740, 211] on span "Save" at bounding box center [751, 209] width 44 height 17
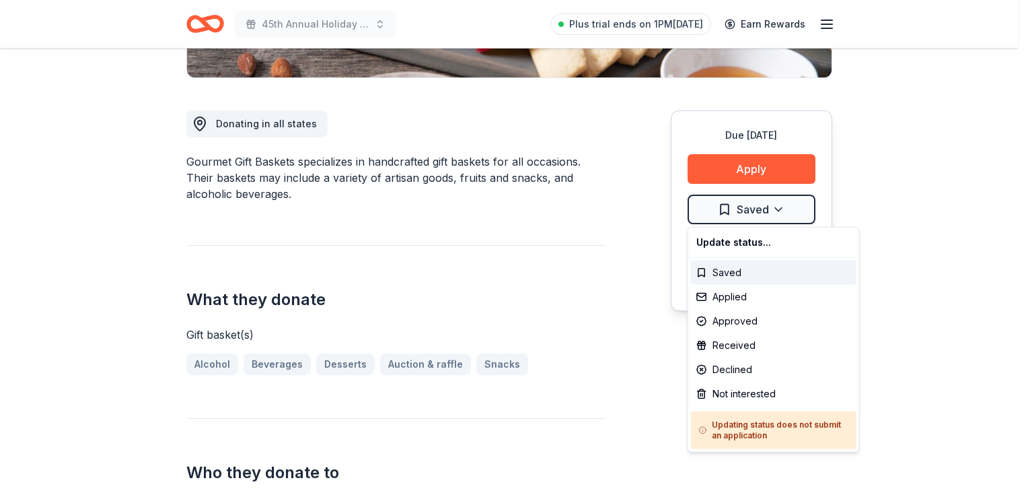
click at [717, 299] on div "Applied" at bounding box center [774, 297] width 166 height 24
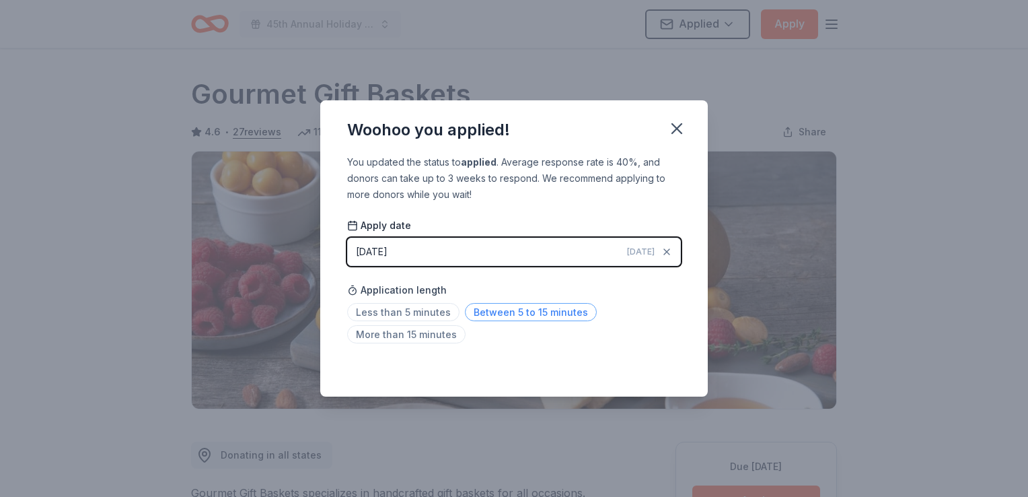
click at [508, 310] on html "45th Annual Holiday Craft Show Applied Apply Due in 81 days Share Gourmet Gift …" at bounding box center [514, 248] width 1028 height 497
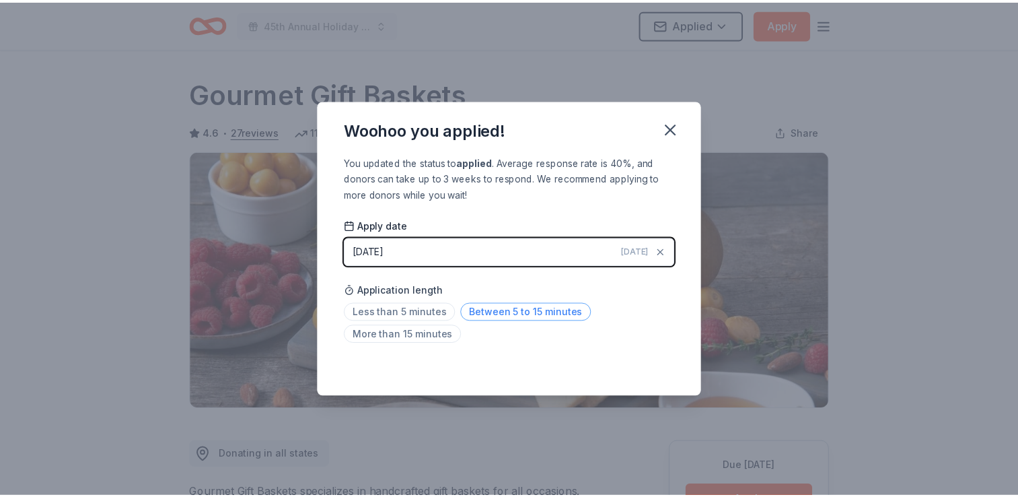
scroll to position [291, 0]
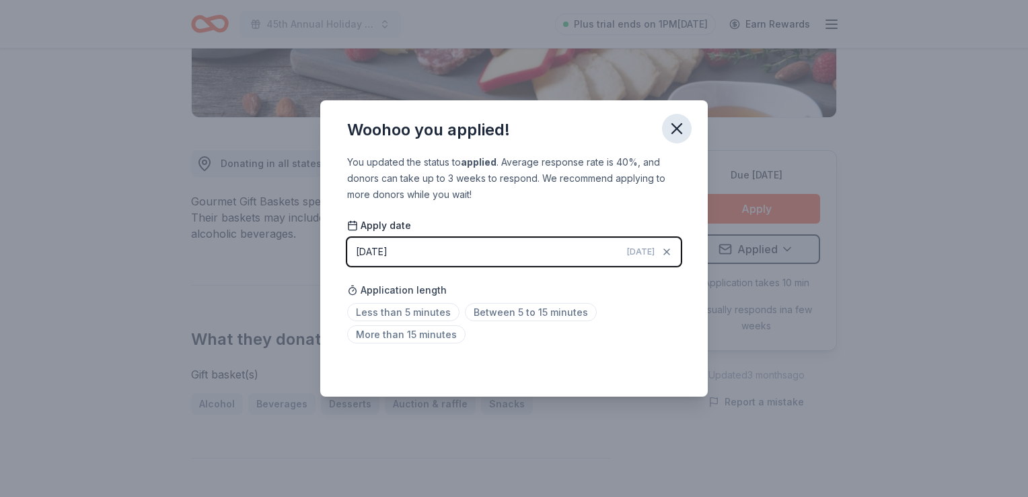
click at [672, 130] on icon "button" at bounding box center [677, 128] width 19 height 19
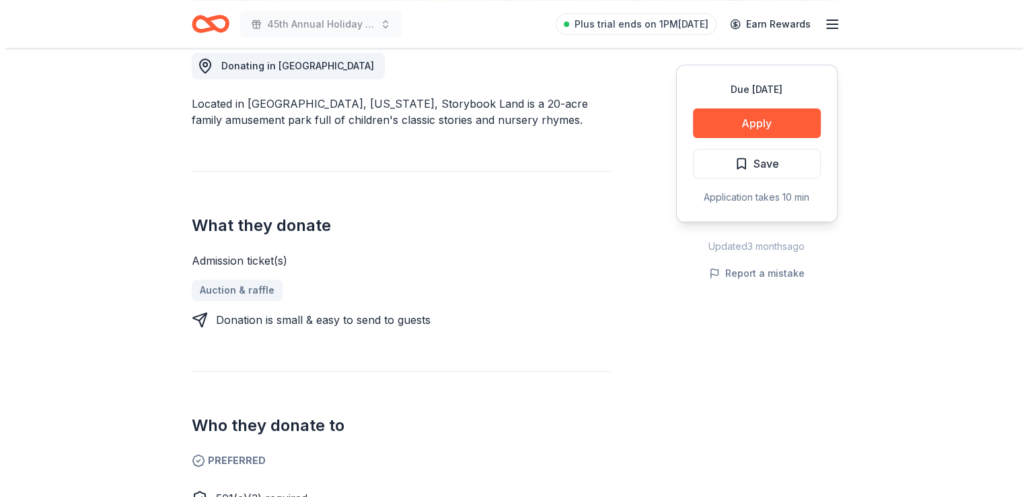
scroll to position [390, 0]
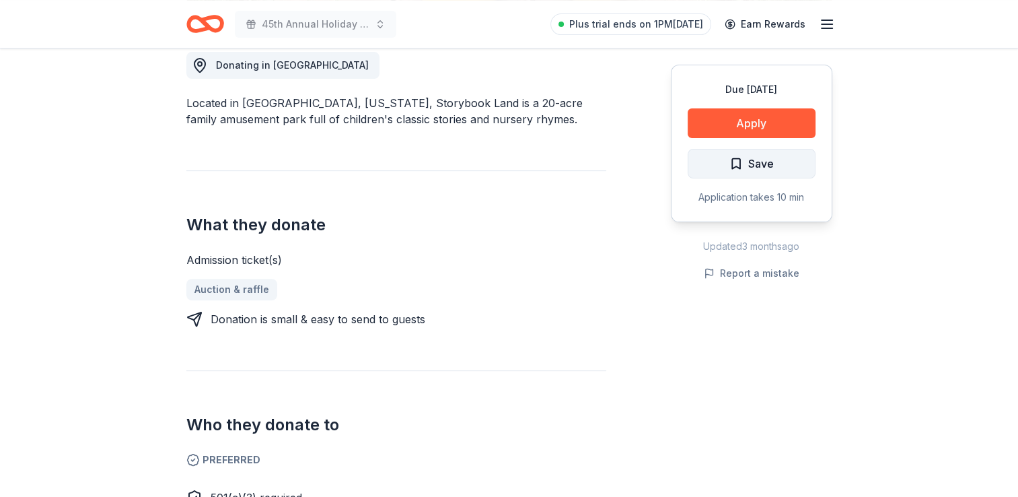
click at [737, 171] on span "Save" at bounding box center [751, 163] width 44 height 17
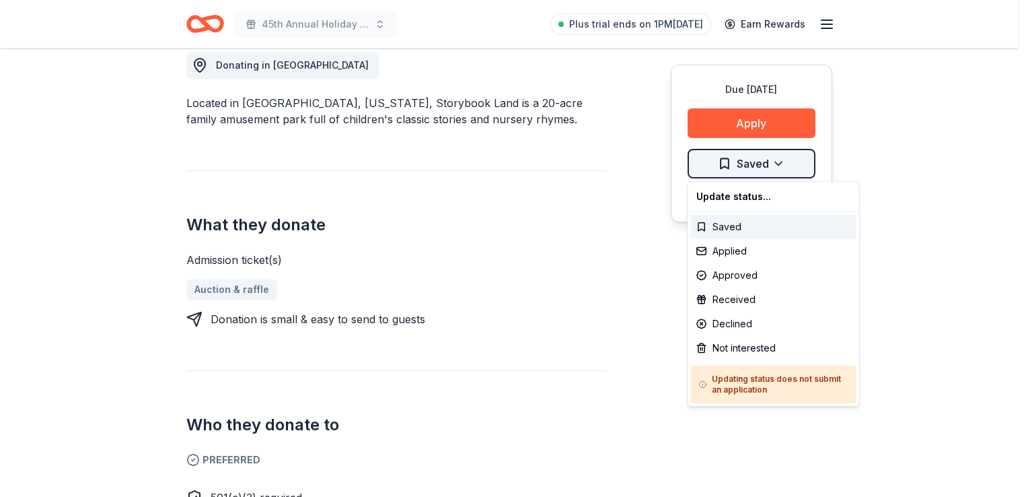
click at [740, 250] on div "Applied" at bounding box center [774, 251] width 166 height 24
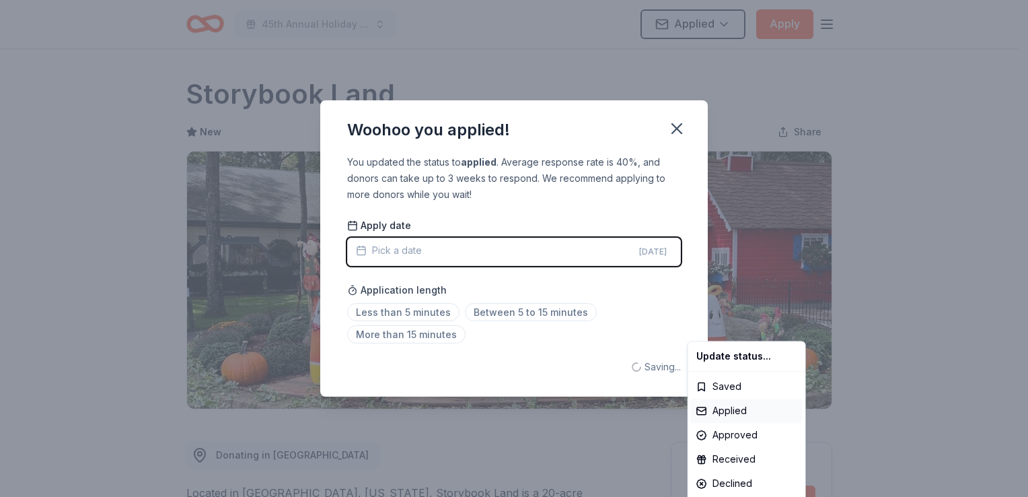
scroll to position [0, 0]
click at [539, 250] on html "45th Annual Holiday Craft Show Applied Apply Due in 58 days Share Storybook Lan…" at bounding box center [514, 248] width 1028 height 497
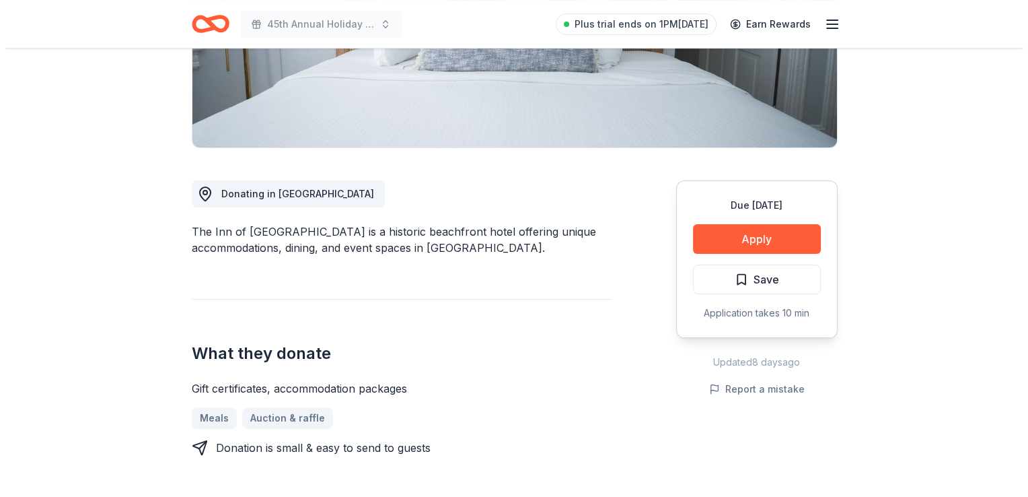
scroll to position [261, 0]
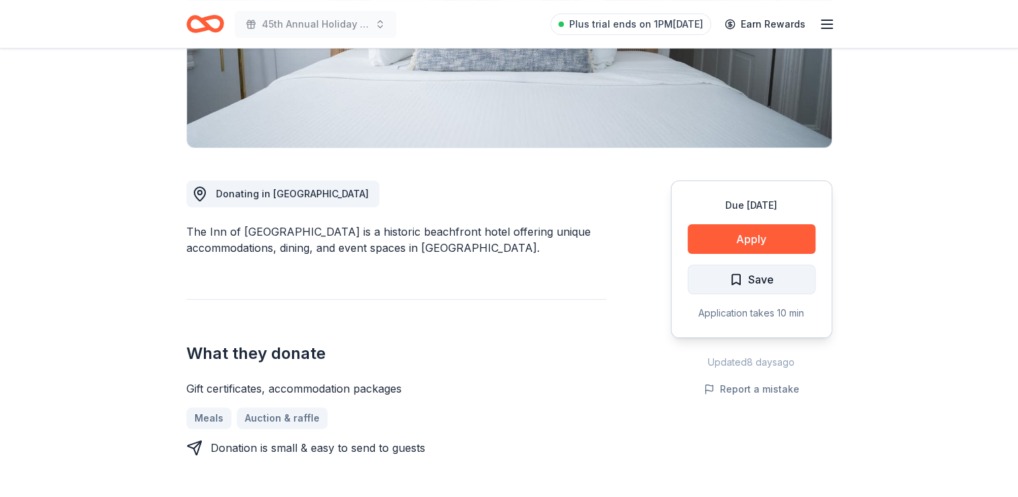
click at [771, 271] on span "Save" at bounding box center [761, 279] width 26 height 17
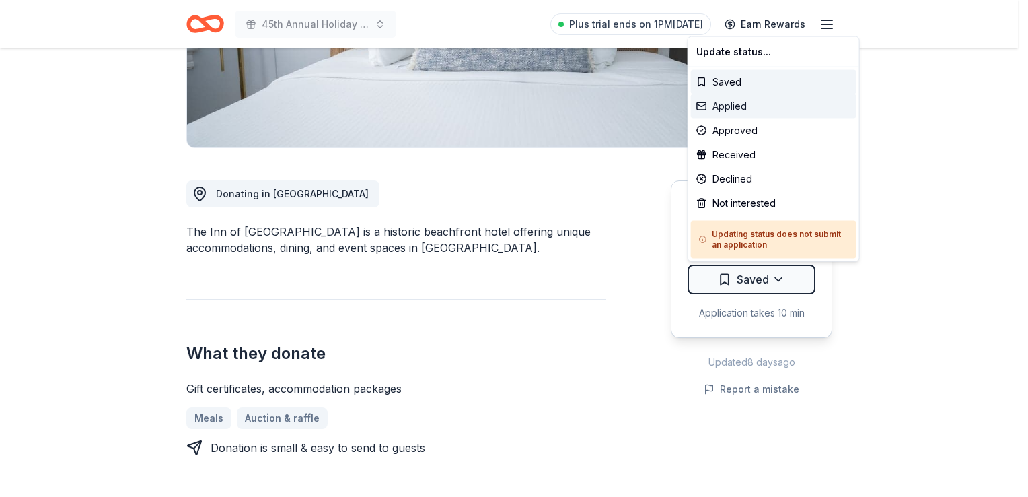
click at [728, 106] on div "Applied" at bounding box center [774, 106] width 166 height 24
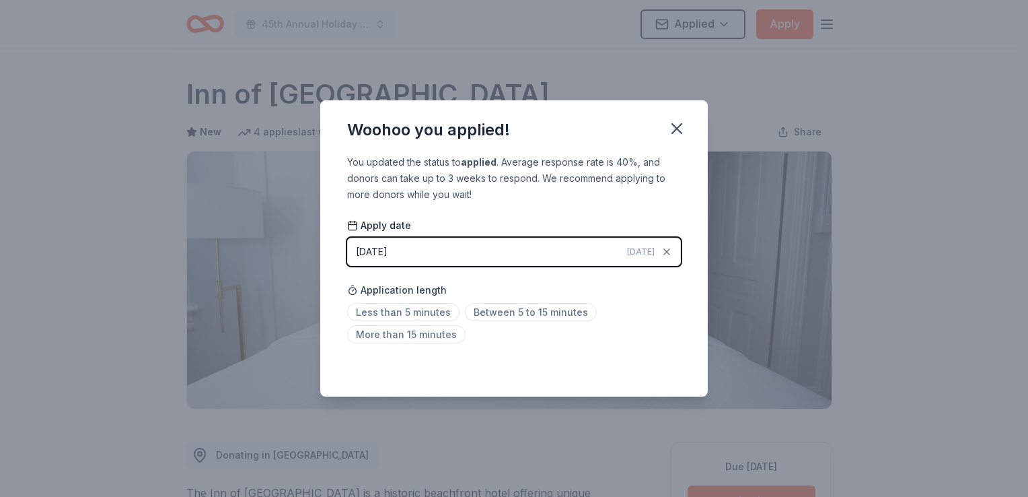
scroll to position [291, 0]
click at [477, 245] on html "45th Annual Holiday Craft Show Applied Apply Due in 74 days Share Inn of Cape M…" at bounding box center [514, 248] width 1028 height 497
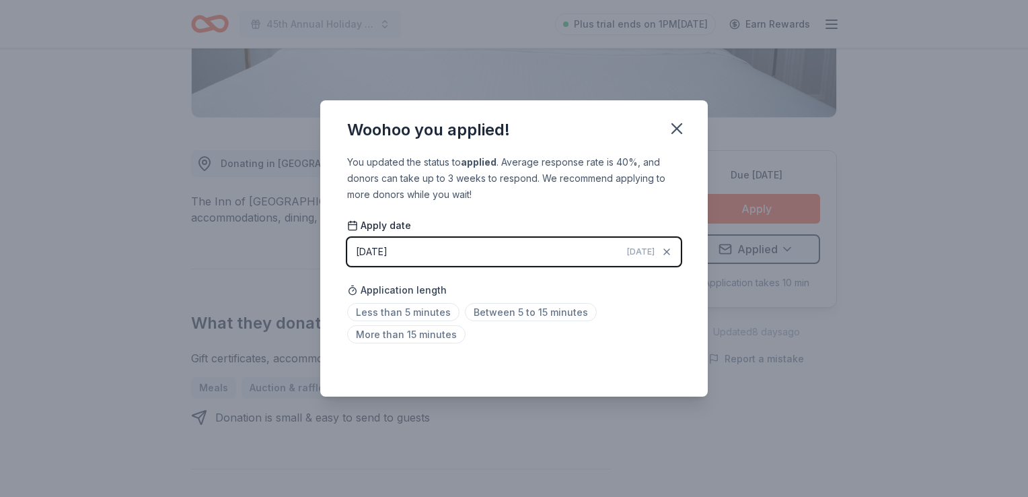
click at [388, 252] on div "[DATE]" at bounding box center [372, 252] width 32 height 16
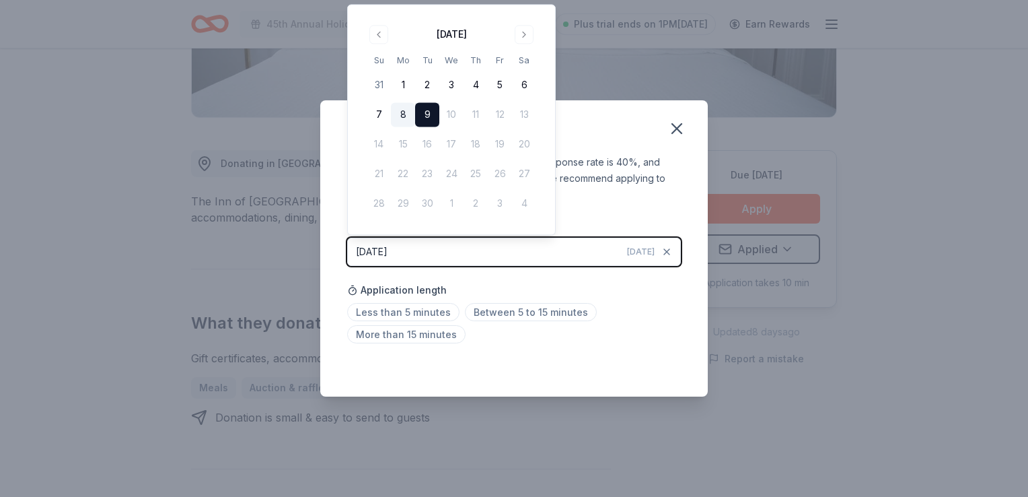
click at [398, 117] on button "8" at bounding box center [403, 115] width 24 height 24
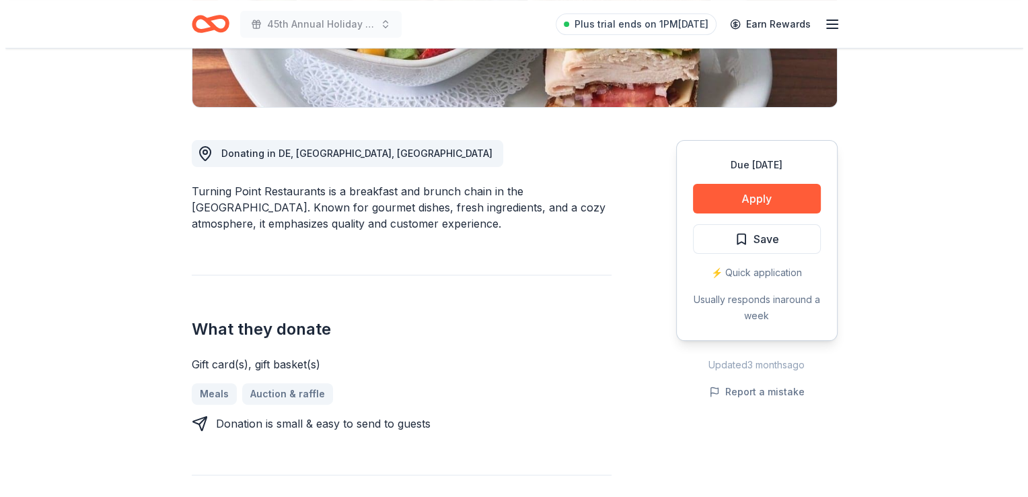
scroll to position [306, 0]
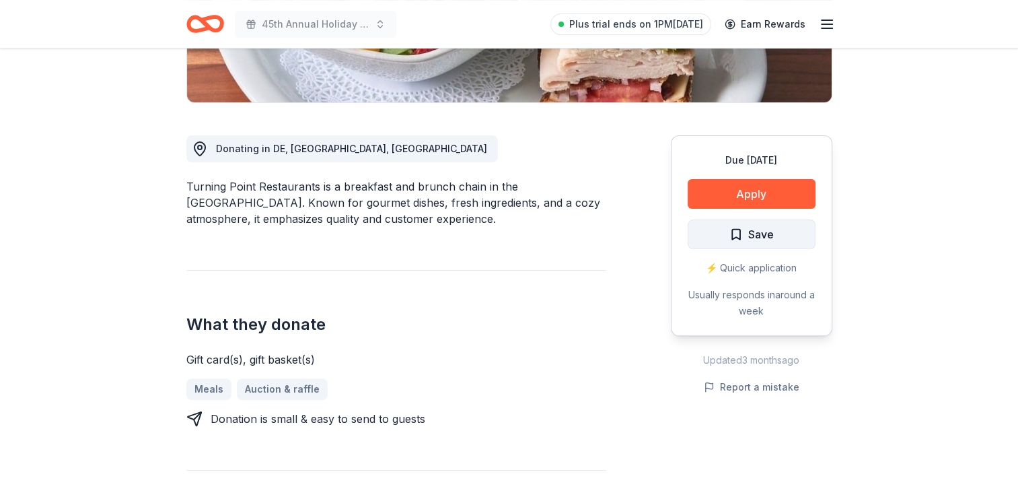
click at [734, 243] on button "Save" at bounding box center [752, 234] width 128 height 30
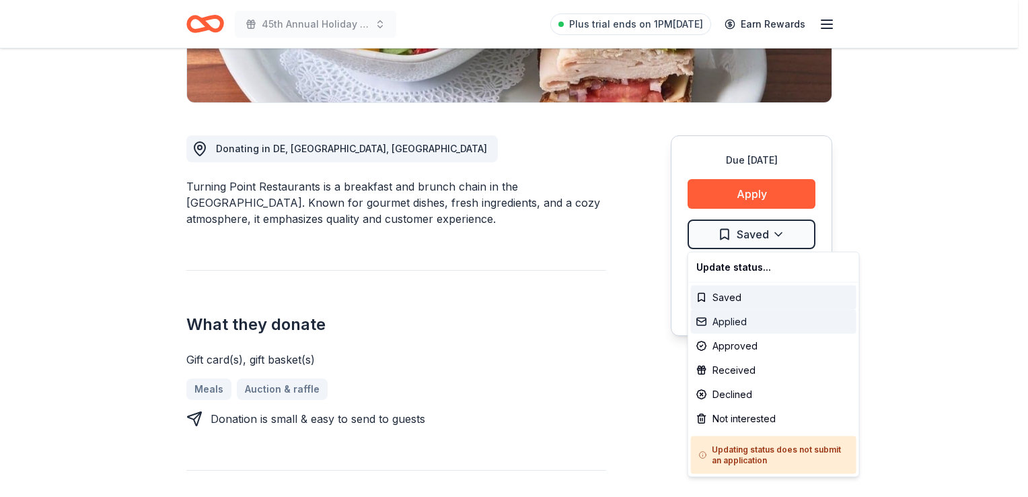
click at [728, 323] on div "Applied" at bounding box center [774, 322] width 166 height 24
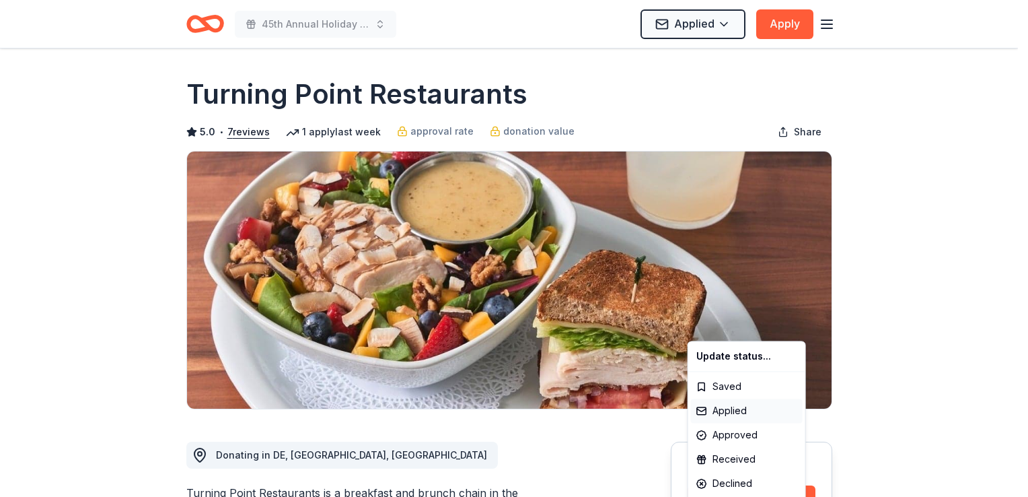
scroll to position [0, 0]
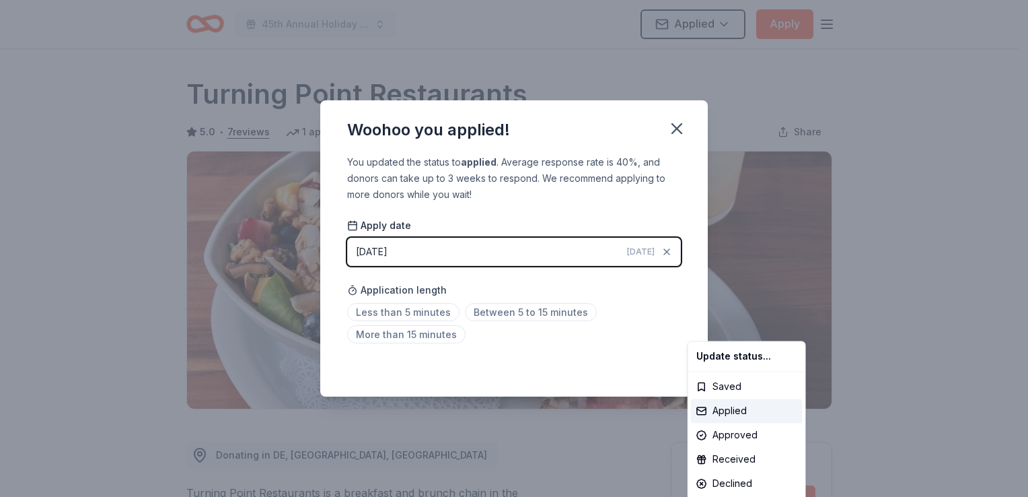
click at [454, 252] on html "45th Annual Holiday Craft Show Applied Apply Due [DATE] Share Turning Point Res…" at bounding box center [514, 248] width 1028 height 497
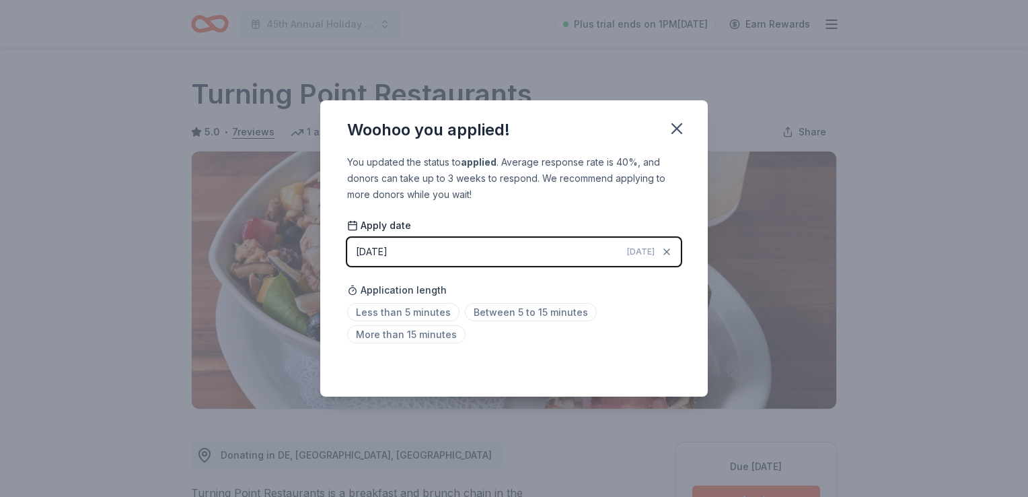
scroll to position [291, 0]
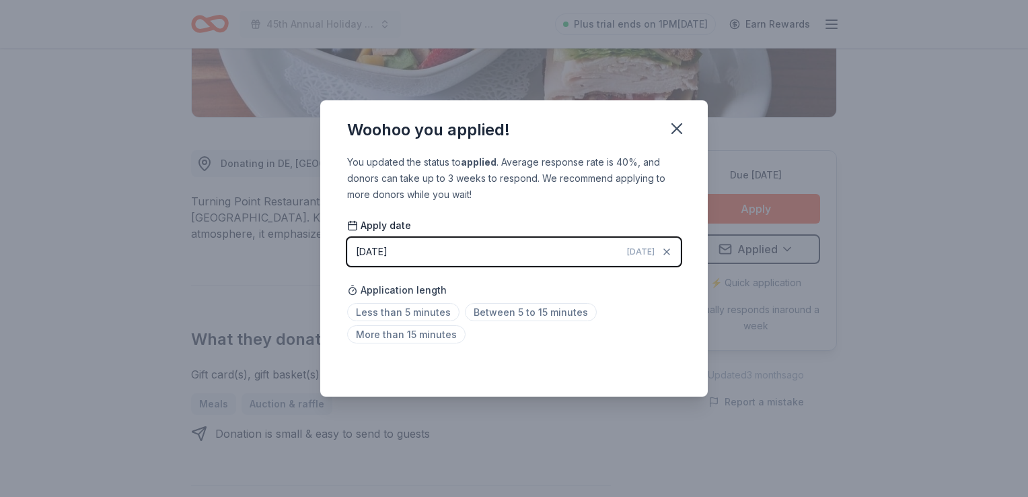
click at [454, 252] on button "[DATE] [DATE]" at bounding box center [514, 252] width 334 height 28
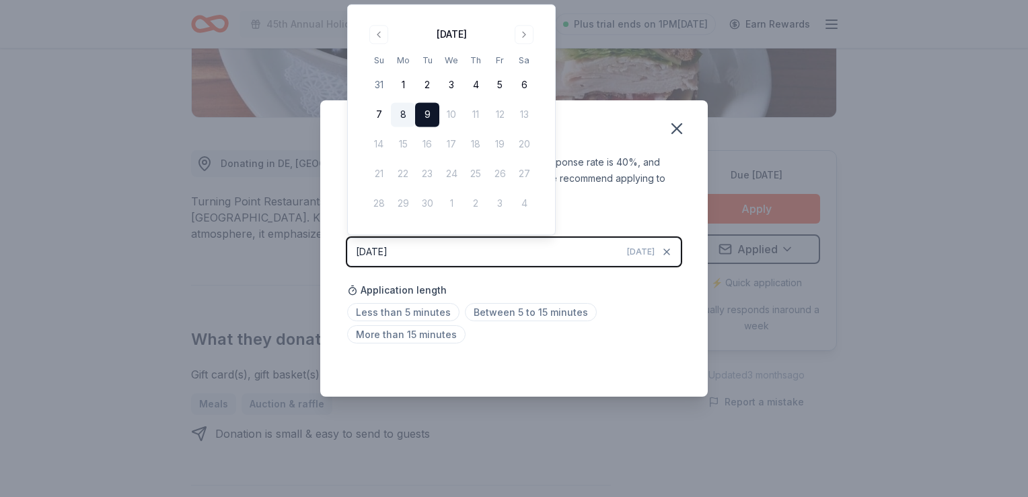
click at [407, 116] on button "8" at bounding box center [403, 115] width 24 height 24
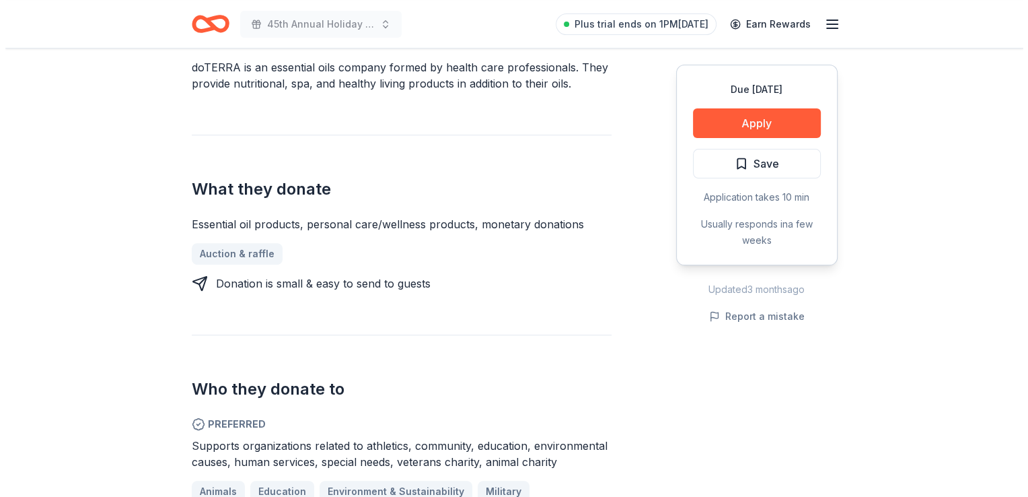
scroll to position [417, 0]
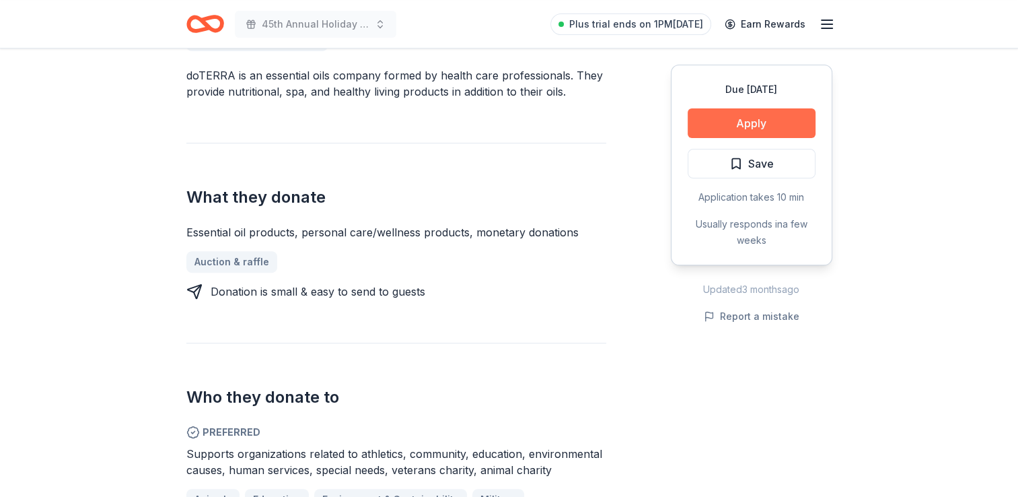
click at [746, 129] on button "Apply" at bounding box center [752, 123] width 128 height 30
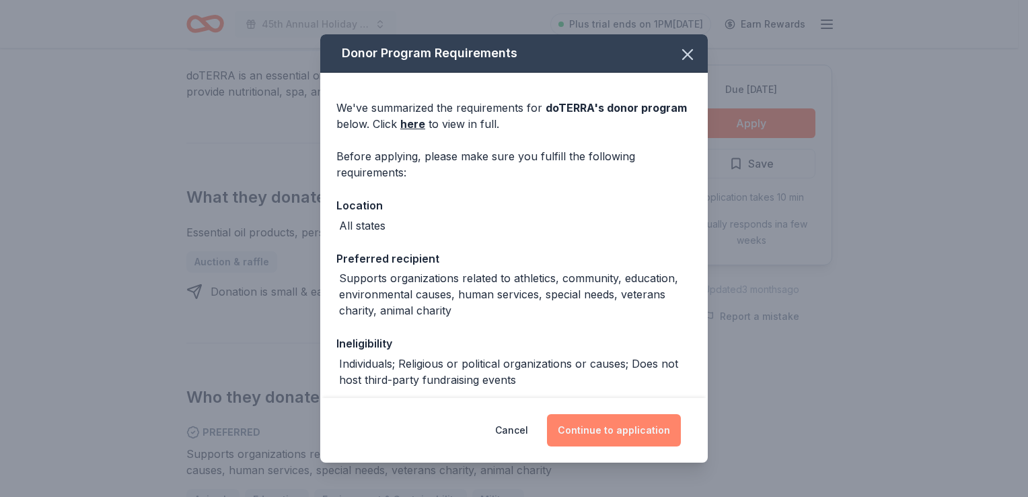
click at [602, 425] on button "Continue to application" at bounding box center [614, 430] width 134 height 32
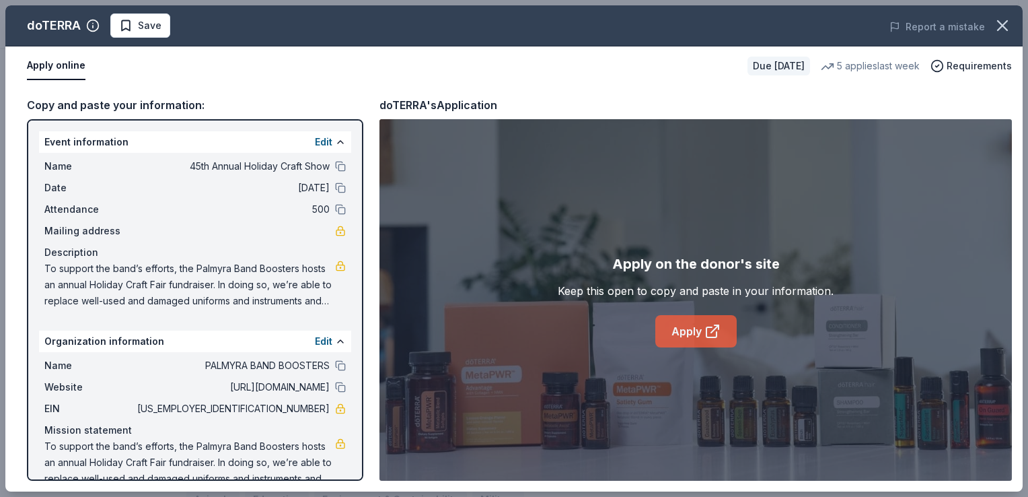
click at [709, 318] on link "Apply" at bounding box center [695, 331] width 81 height 32
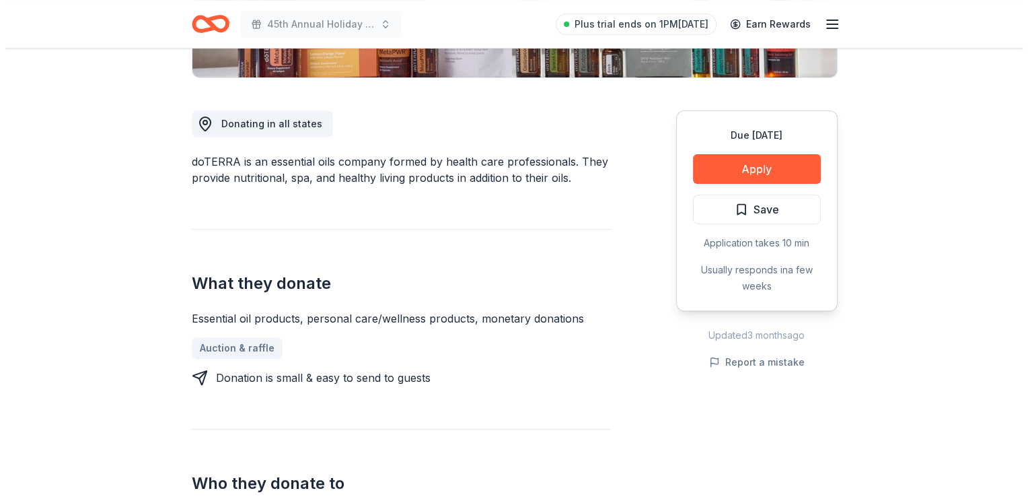
scroll to position [338, 0]
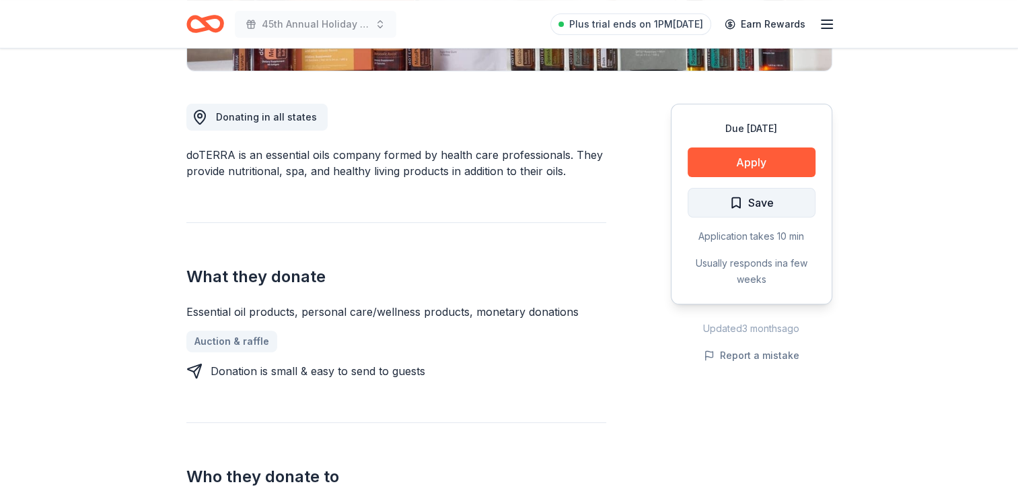
click at [760, 198] on span "Save" at bounding box center [761, 202] width 26 height 17
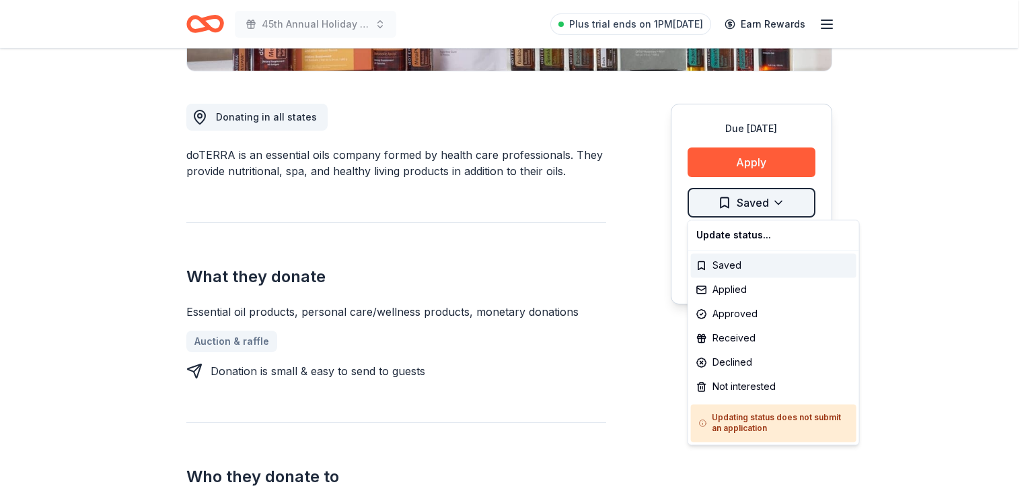
click at [732, 286] on div "Applied" at bounding box center [774, 289] width 166 height 24
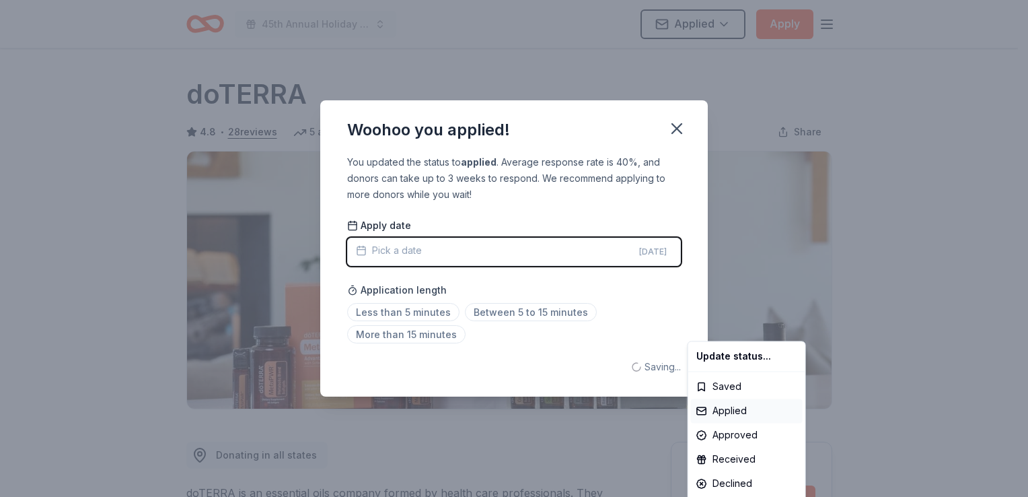
scroll to position [0, 0]
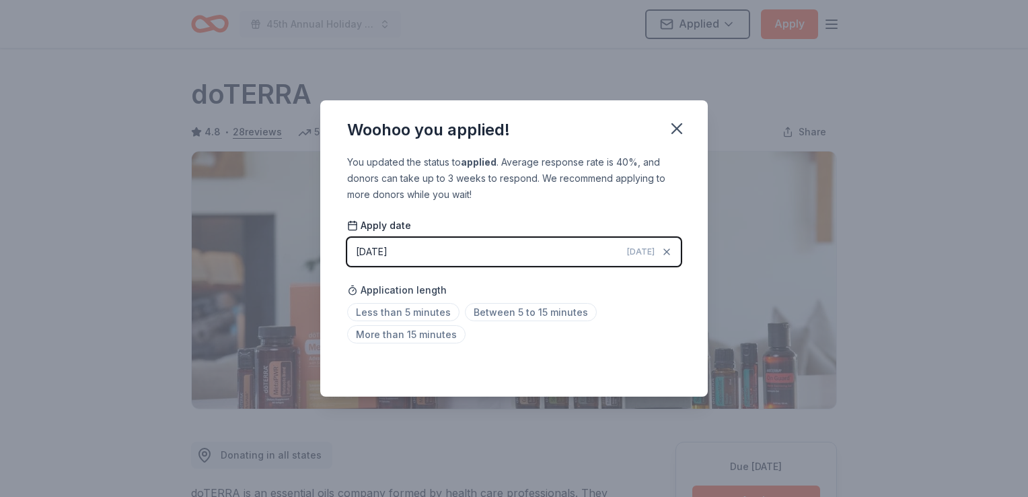
click at [509, 310] on html "45th Annual Holiday Craft Show Applied Apply Due in 58 days Share doTERRA 4.8 •…" at bounding box center [514, 248] width 1028 height 497
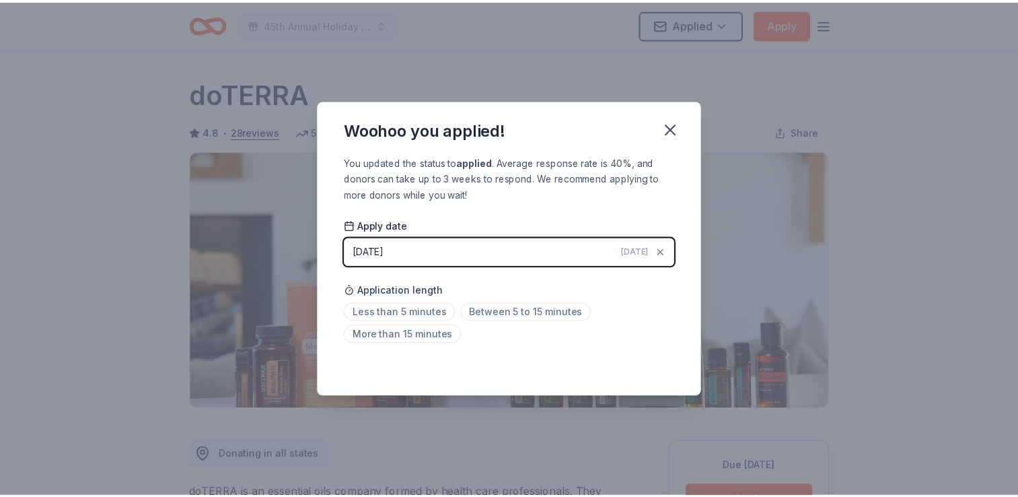
scroll to position [291, 0]
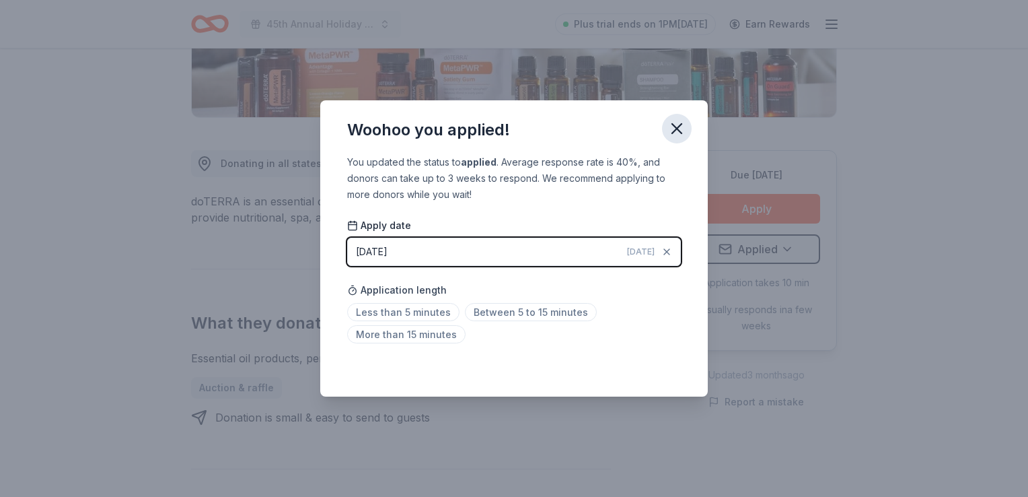
click at [674, 126] on icon "button" at bounding box center [676, 128] width 9 height 9
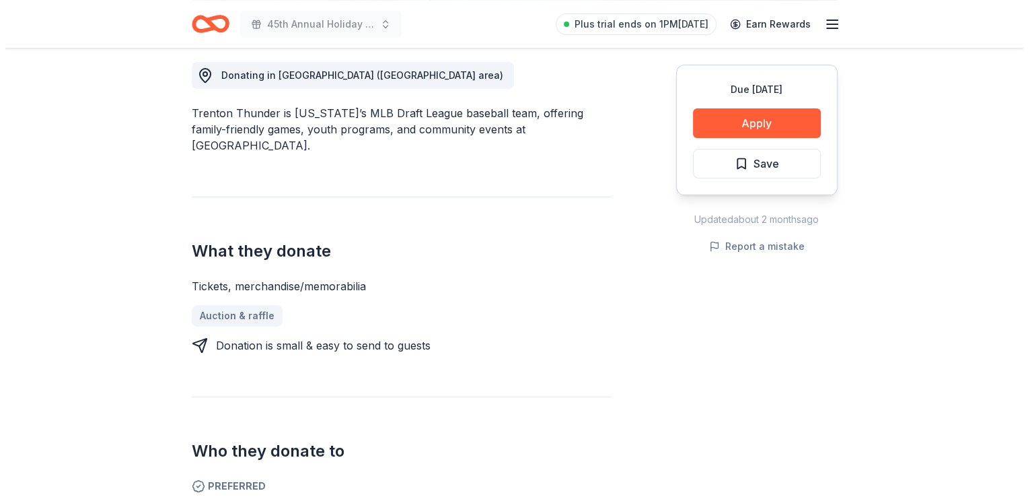
scroll to position [390, 0]
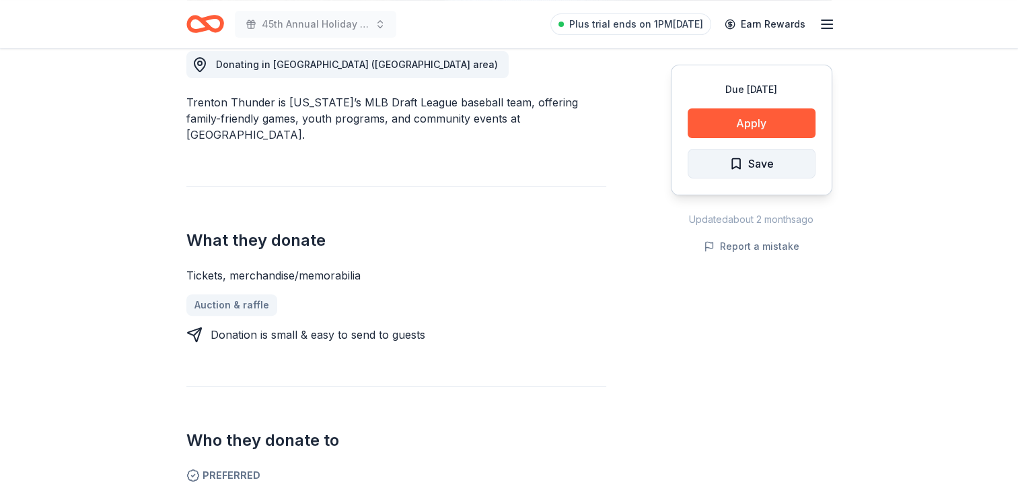
click at [753, 165] on span "Save" at bounding box center [761, 163] width 26 height 17
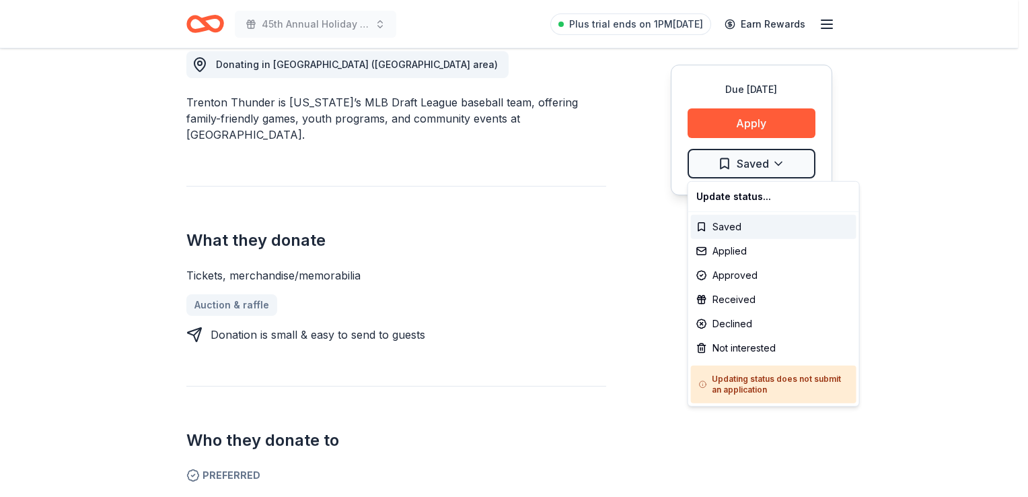
click at [738, 249] on div "Applied" at bounding box center [774, 251] width 166 height 24
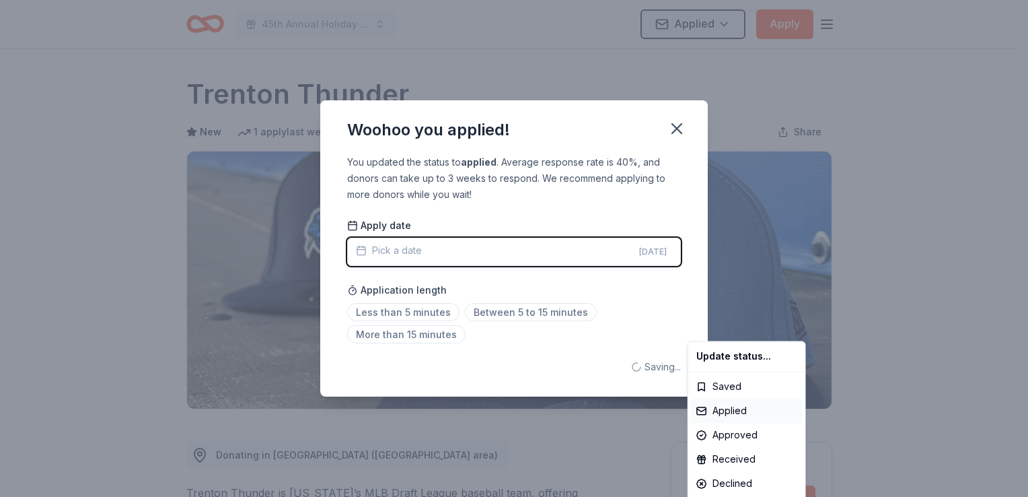
scroll to position [0, 0]
click at [511, 260] on html "45th Annual Holiday Craft Show Applied Apply Due in 58 days Share Trenton Thund…" at bounding box center [514, 248] width 1028 height 497
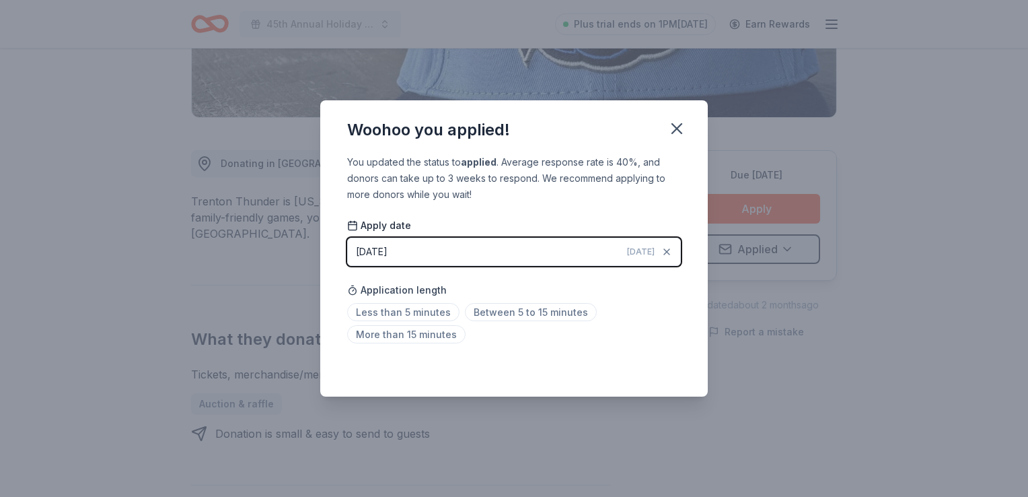
click at [388, 249] on div "09/09/2025" at bounding box center [372, 252] width 32 height 16
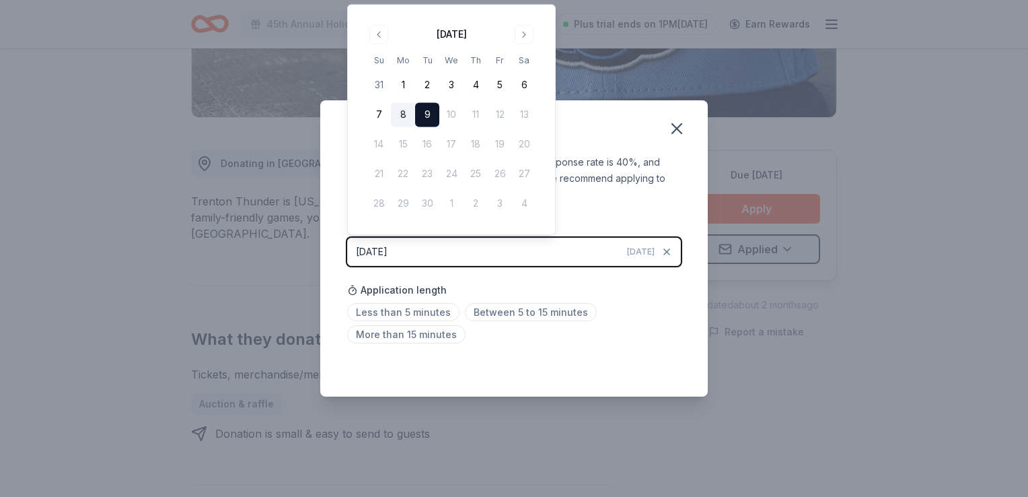
click at [404, 118] on button "8" at bounding box center [403, 115] width 24 height 24
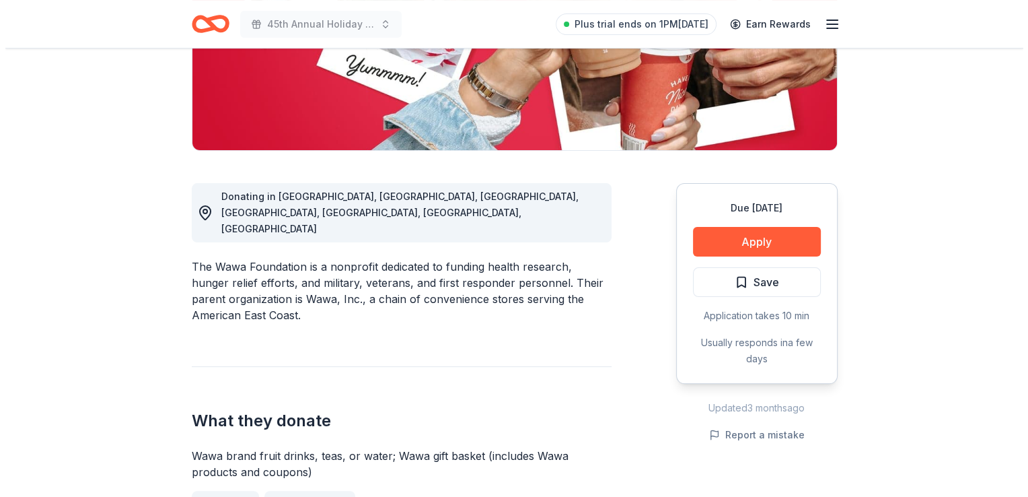
scroll to position [260, 0]
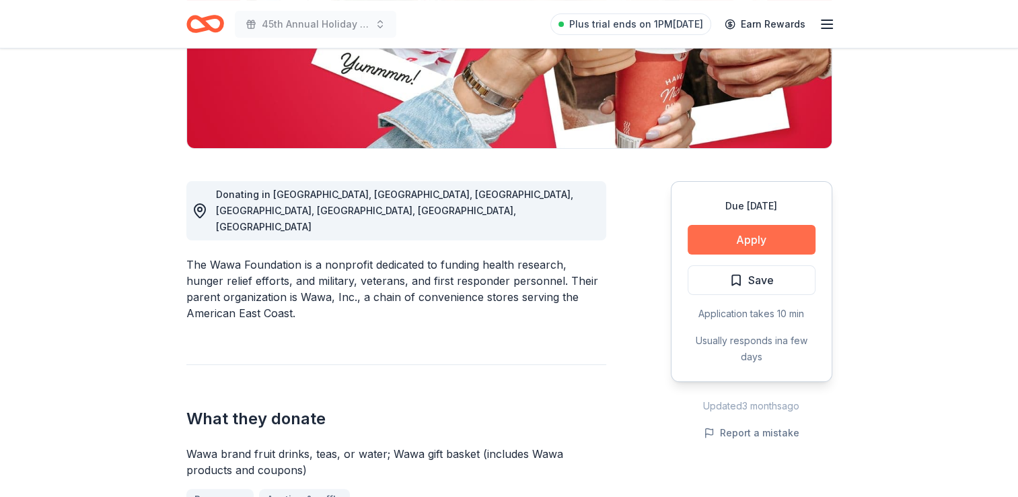
click at [720, 243] on button "Apply" at bounding box center [752, 240] width 128 height 30
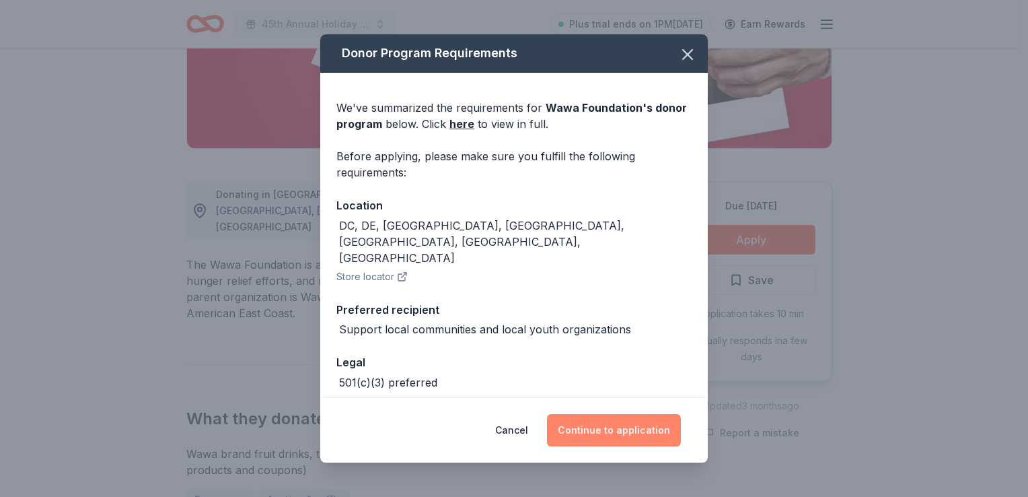
click at [606, 427] on button "Continue to application" at bounding box center [614, 430] width 134 height 32
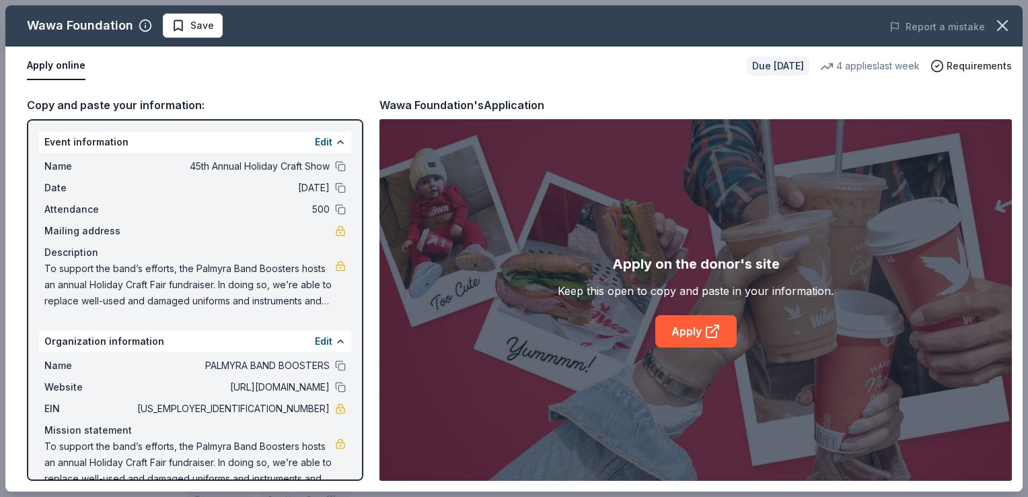
click at [705, 308] on div "Apply on the donor's site Keep this open to copy and paste in your information.…" at bounding box center [696, 300] width 276 height 94
click at [703, 327] on link "Apply" at bounding box center [695, 331] width 81 height 32
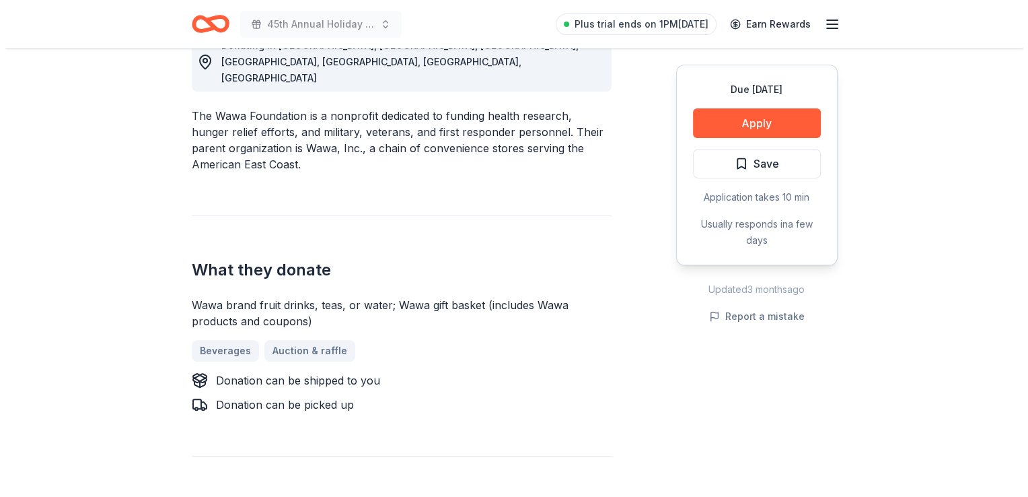
scroll to position [420, 0]
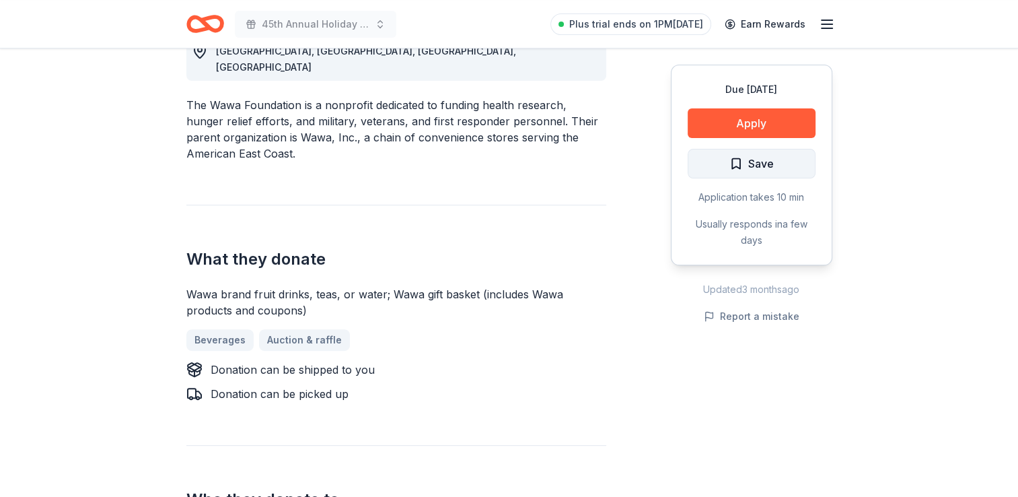
click at [771, 169] on span "Save" at bounding box center [761, 163] width 26 height 17
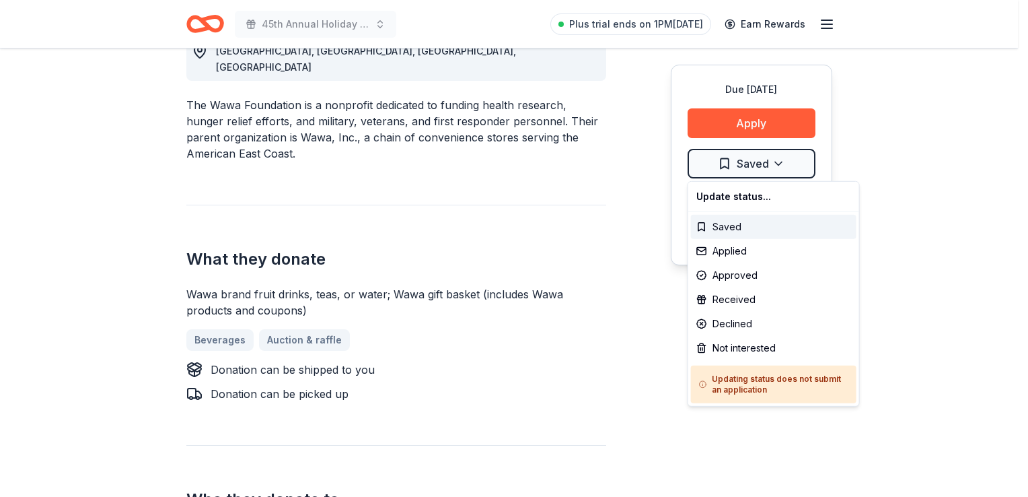
click at [753, 250] on div "Applied" at bounding box center [774, 251] width 166 height 24
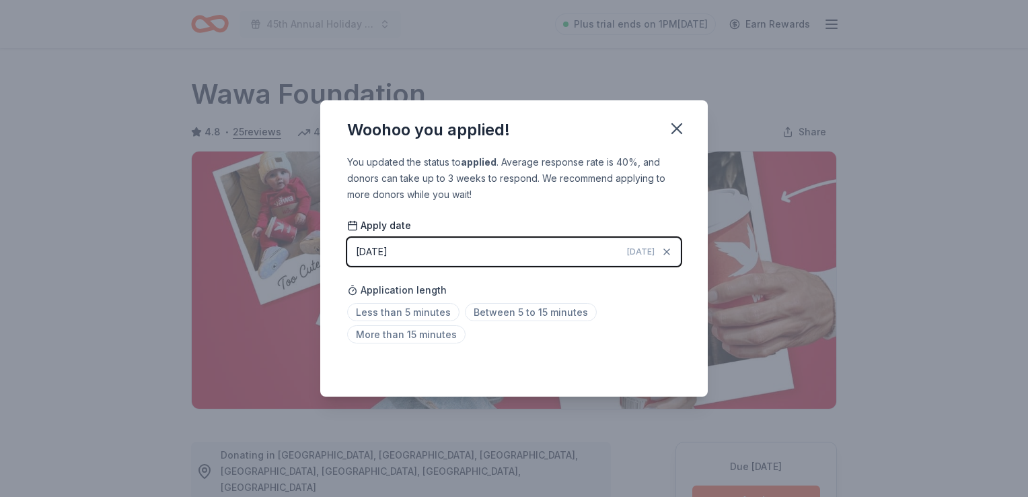
click at [536, 311] on html "45th Annual Holiday Craft Show Plus trial ends on 1PM, 9/15 Earn Rewards Due in…" at bounding box center [514, 248] width 1028 height 497
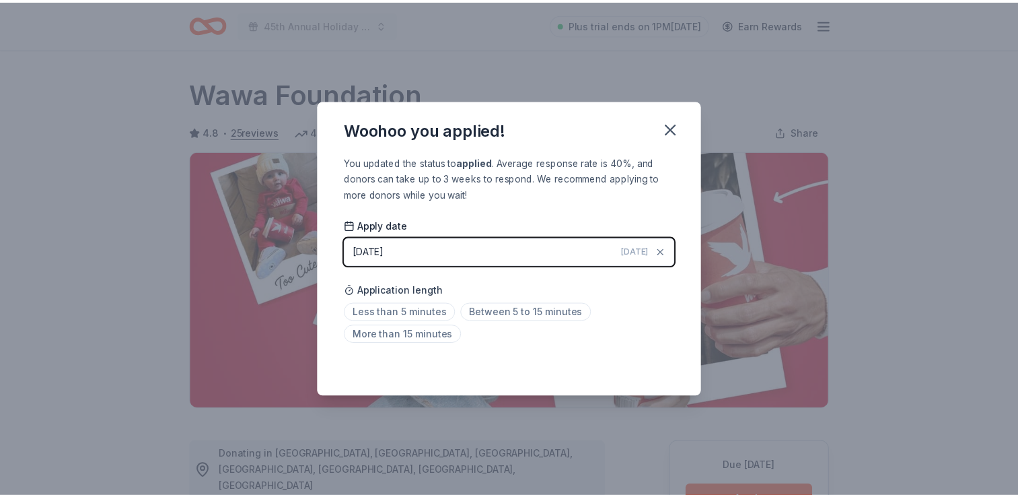
scroll to position [291, 0]
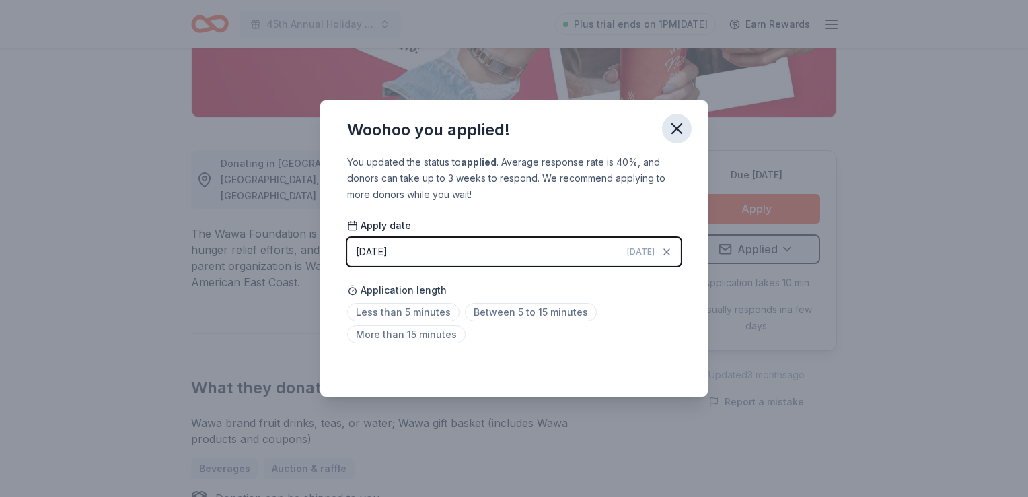
click at [674, 130] on icon "button" at bounding box center [677, 128] width 19 height 19
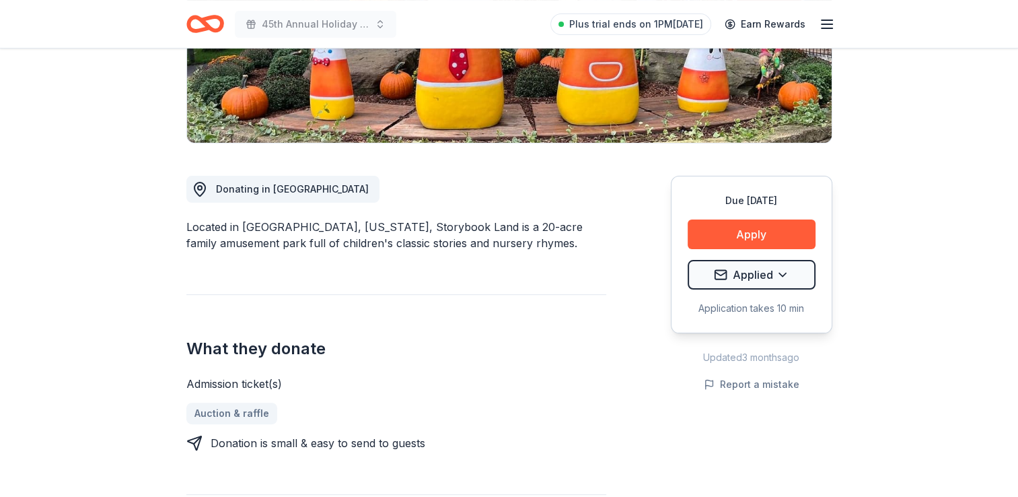
scroll to position [266, 0]
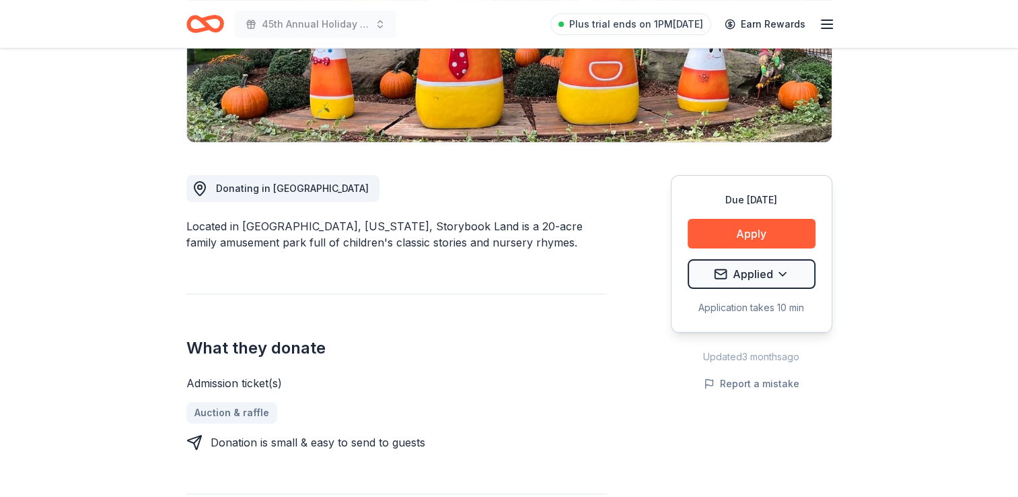
scroll to position [0, 0]
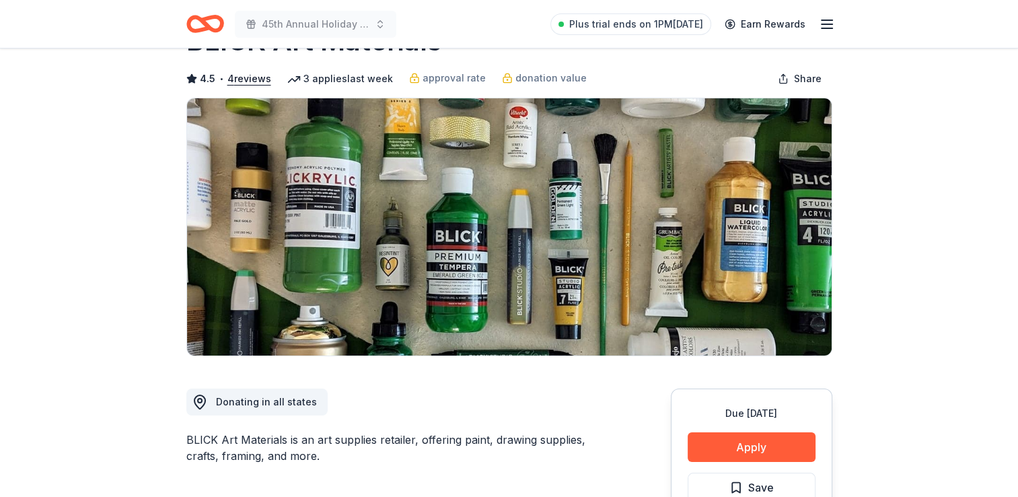
scroll to position [52, 0]
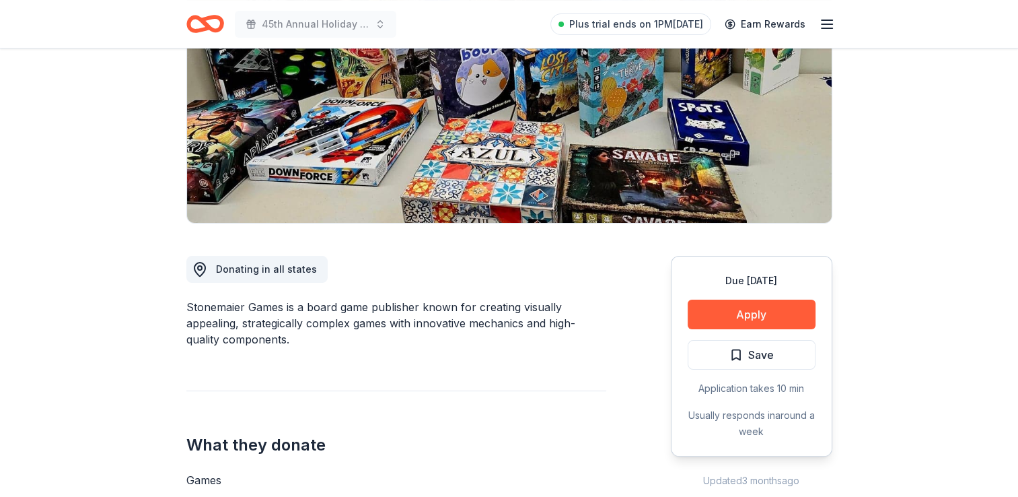
scroll to position [186, 0]
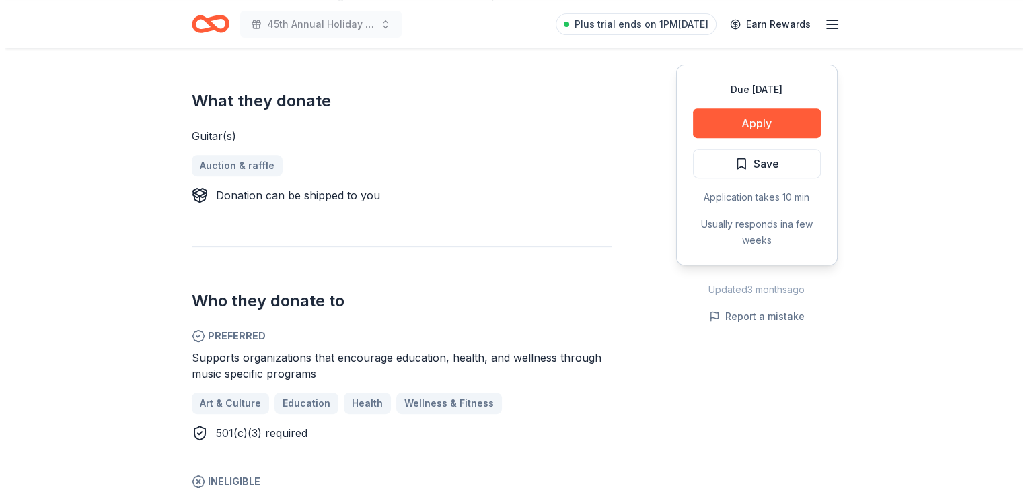
scroll to position [530, 0]
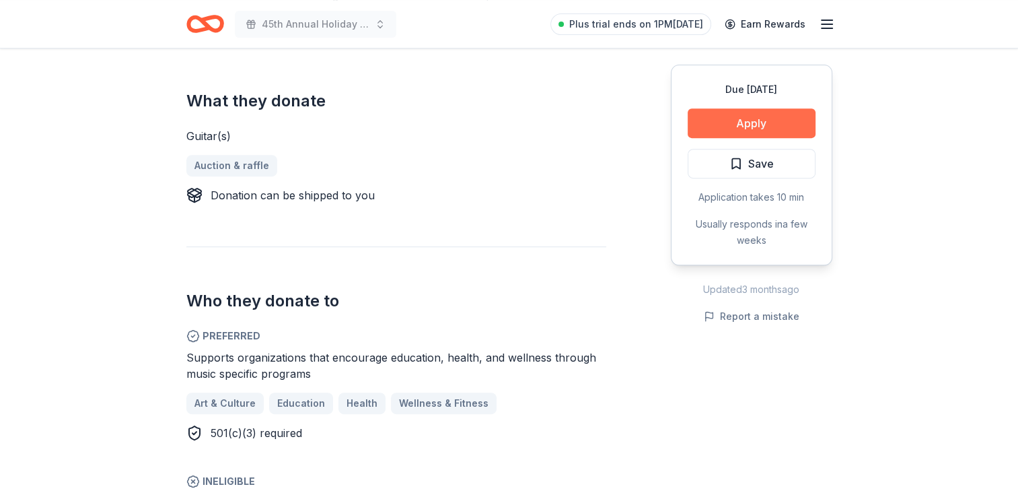
click at [758, 124] on button "Apply" at bounding box center [752, 123] width 128 height 30
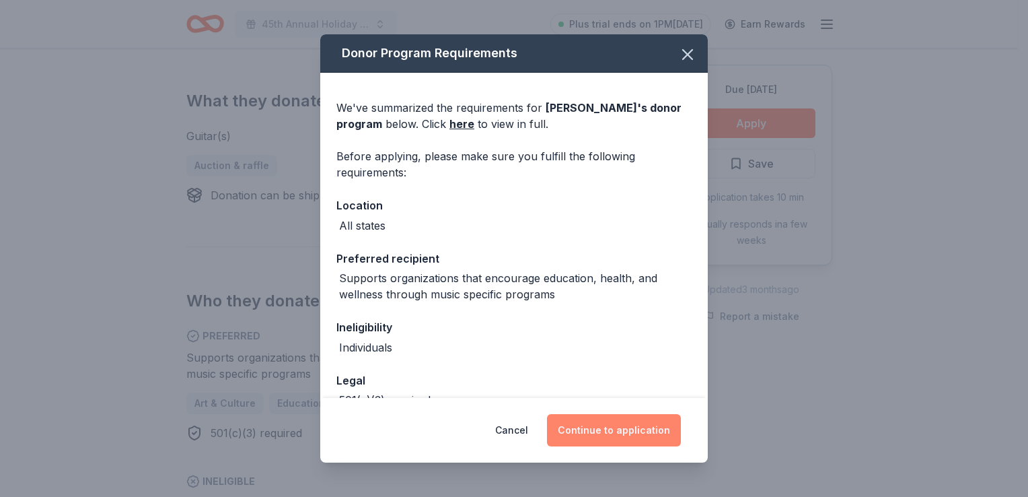
click at [633, 421] on button "Continue to application" at bounding box center [614, 430] width 134 height 32
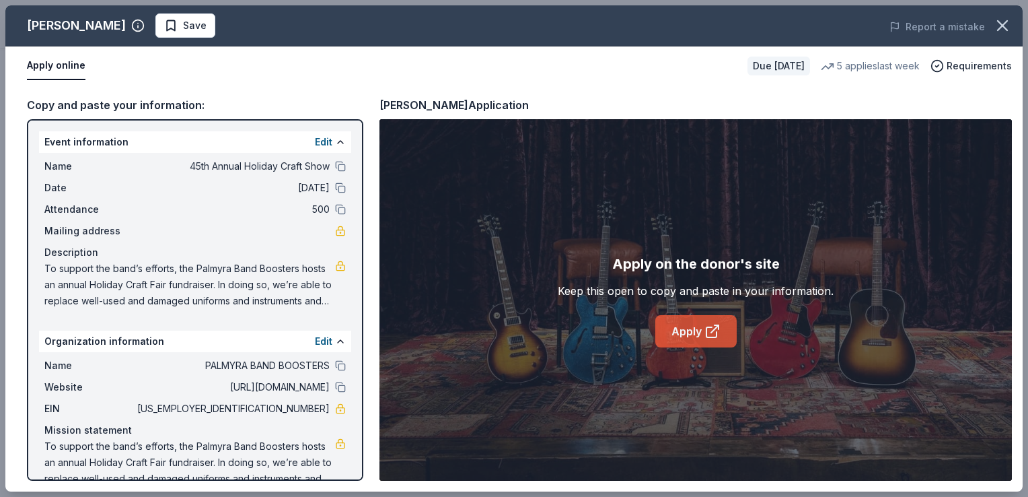
click at [703, 328] on link "Apply" at bounding box center [695, 331] width 81 height 32
